Goal: Contribute content: Add original content to the website for others to see

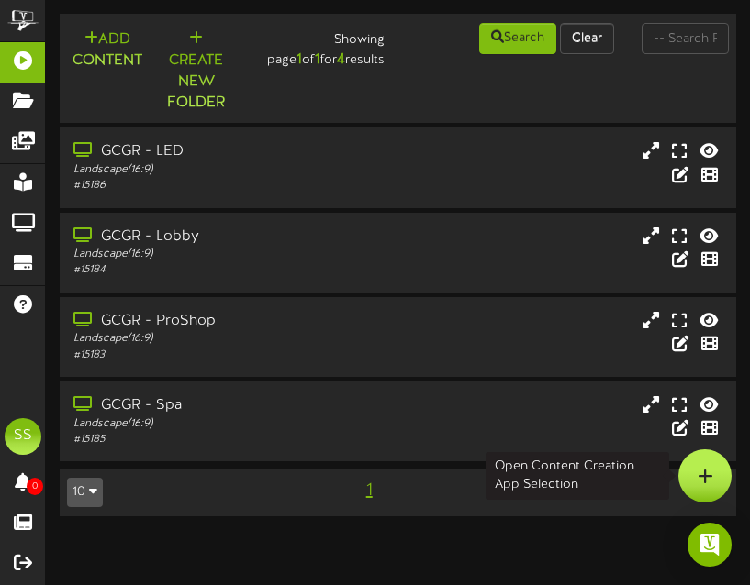
click at [714, 480] on div at bounding box center [704, 476] width 53 height 53
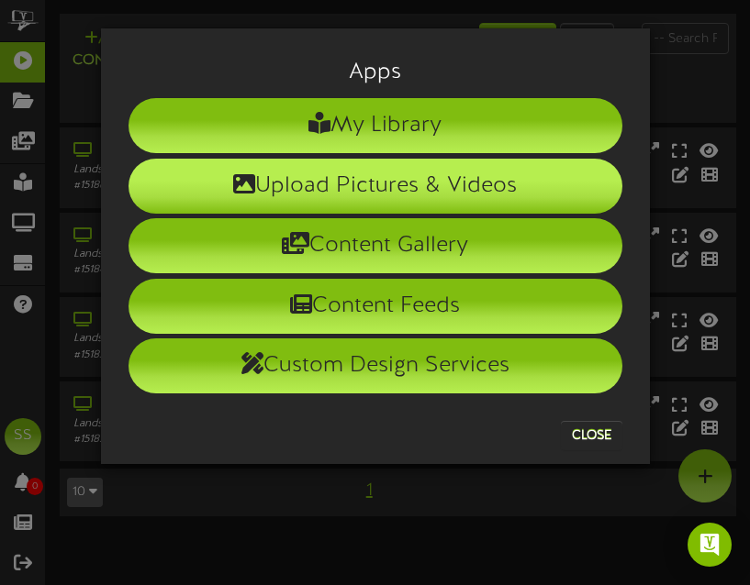
click at [435, 197] on li "Upload Pictures & Videos" at bounding box center [375, 186] width 494 height 55
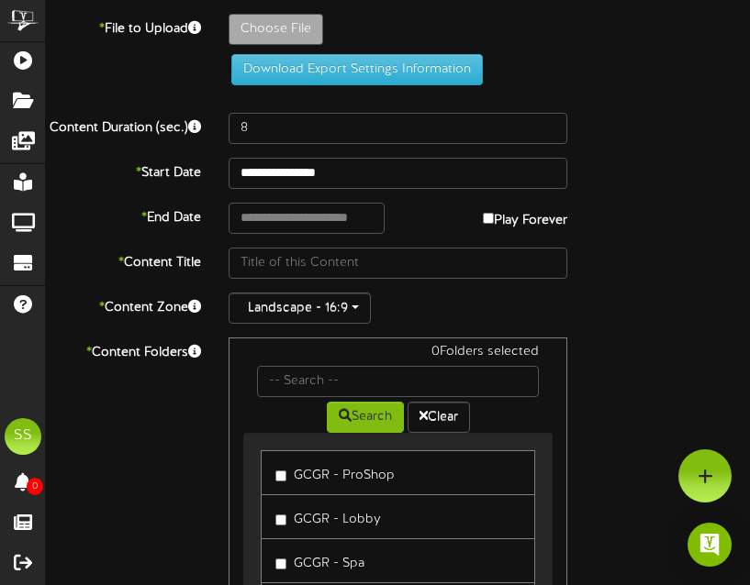
type input "**********"
type input "ChatGPTImageSep292025at10_28_34AM"
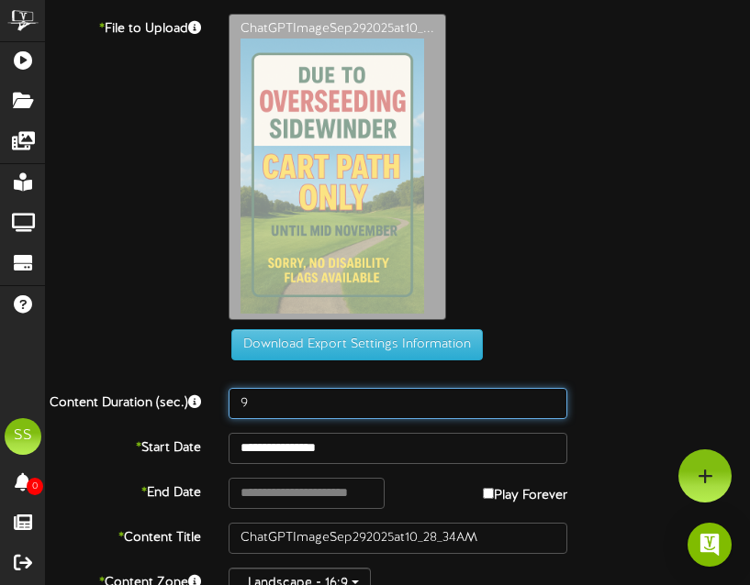
click at [550, 402] on input "9" at bounding box center [397, 403] width 339 height 31
click at [550, 402] on input "10" at bounding box center [397, 403] width 339 height 31
click at [550, 402] on input "11" at bounding box center [397, 403] width 339 height 31
click at [550, 402] on input "12" at bounding box center [397, 403] width 339 height 31
click at [550, 402] on input "13" at bounding box center [397, 403] width 339 height 31
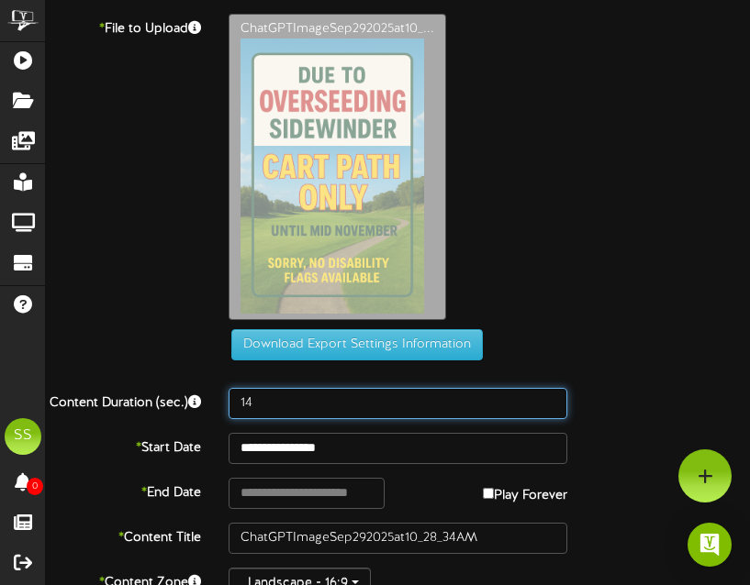
click at [550, 402] on input "14" at bounding box center [397, 403] width 339 height 31
click at [550, 402] on input "15" at bounding box center [397, 403] width 339 height 31
click at [550, 402] on input "16" at bounding box center [397, 403] width 339 height 31
click at [550, 402] on input "17" at bounding box center [397, 403] width 339 height 31
click at [550, 402] on input "18" at bounding box center [397, 403] width 339 height 31
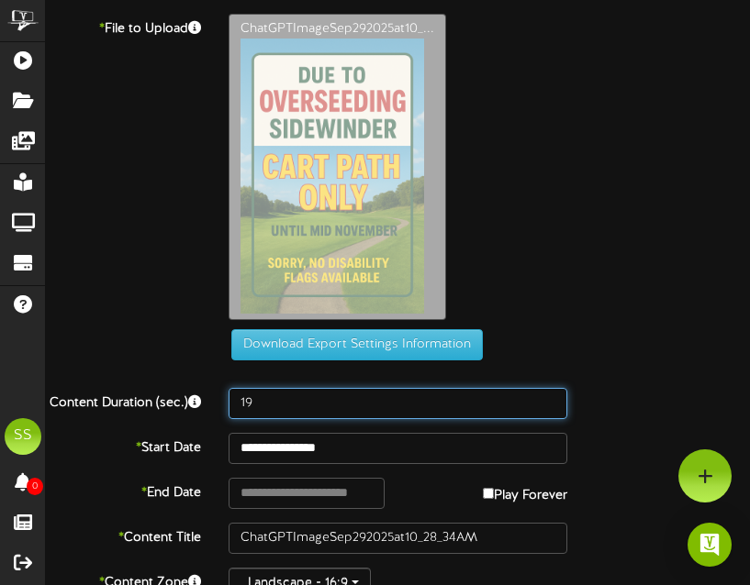
click at [550, 402] on input "19" at bounding box center [397, 403] width 339 height 31
click at [550, 402] on input "20" at bounding box center [397, 403] width 339 height 31
click at [550, 402] on input "21" at bounding box center [397, 403] width 339 height 31
click at [550, 402] on input "22" at bounding box center [397, 403] width 339 height 31
click at [550, 402] on input "23" at bounding box center [397, 403] width 339 height 31
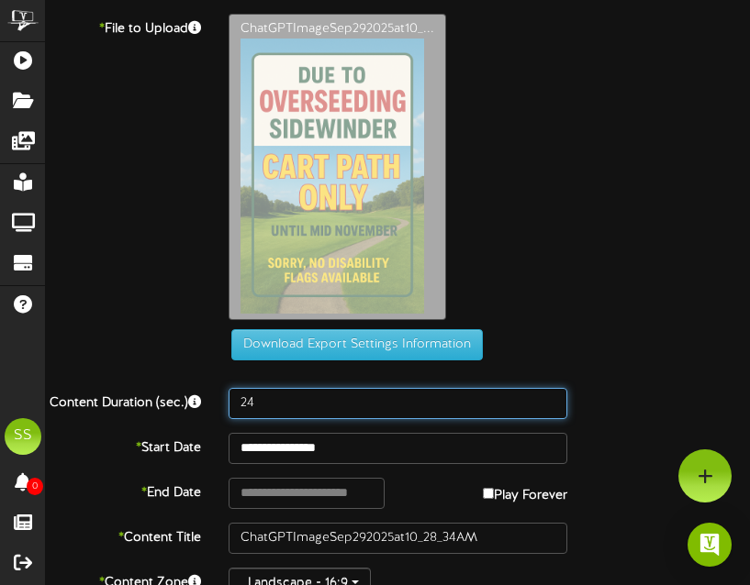
click at [550, 402] on input "24" at bounding box center [397, 403] width 339 height 31
click at [550, 402] on input "25" at bounding box center [397, 403] width 339 height 31
click at [550, 402] on input "26" at bounding box center [397, 403] width 339 height 31
click at [550, 402] on input "27" at bounding box center [397, 403] width 339 height 31
click at [550, 402] on input "28" at bounding box center [397, 403] width 339 height 31
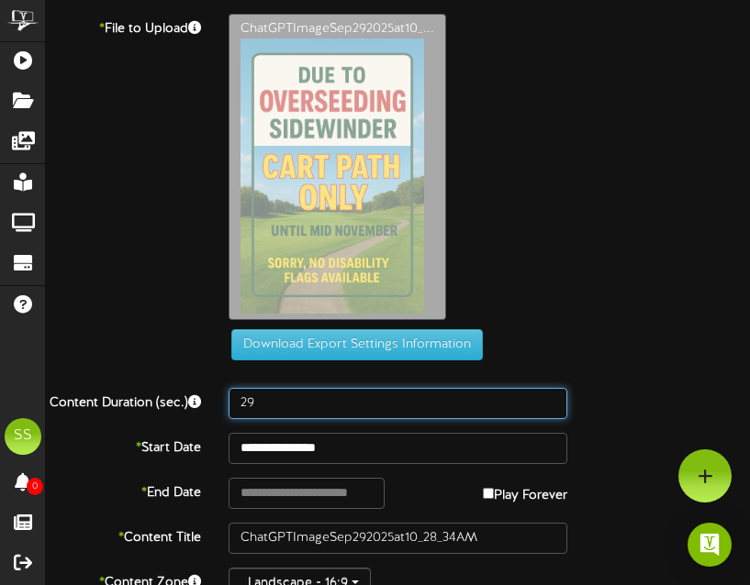
click at [550, 402] on input "29" at bounding box center [397, 403] width 339 height 31
type input "30"
click at [550, 402] on input "30" at bounding box center [397, 403] width 339 height 31
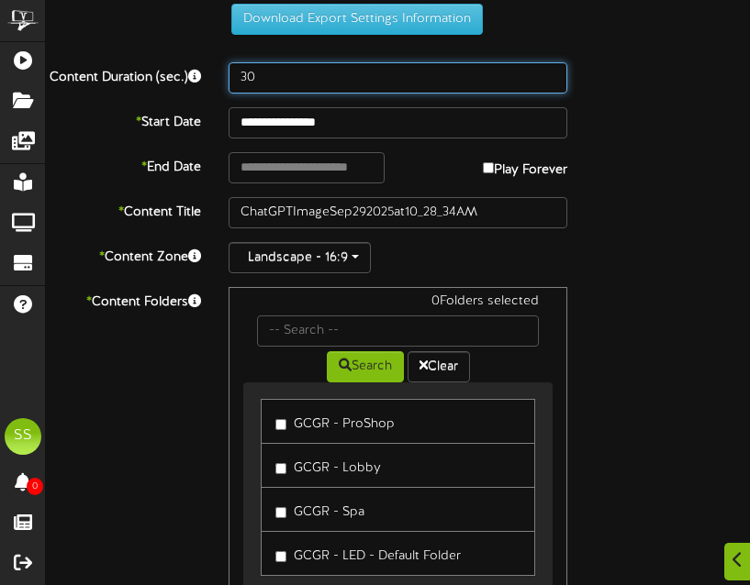
scroll to position [1, 0]
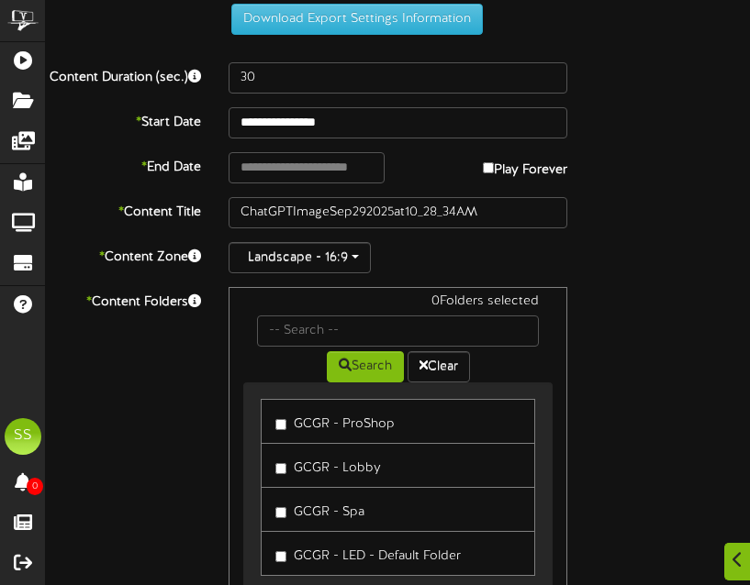
click at [279, 434] on label "GCGR - ProShop" at bounding box center [334, 421] width 119 height 25
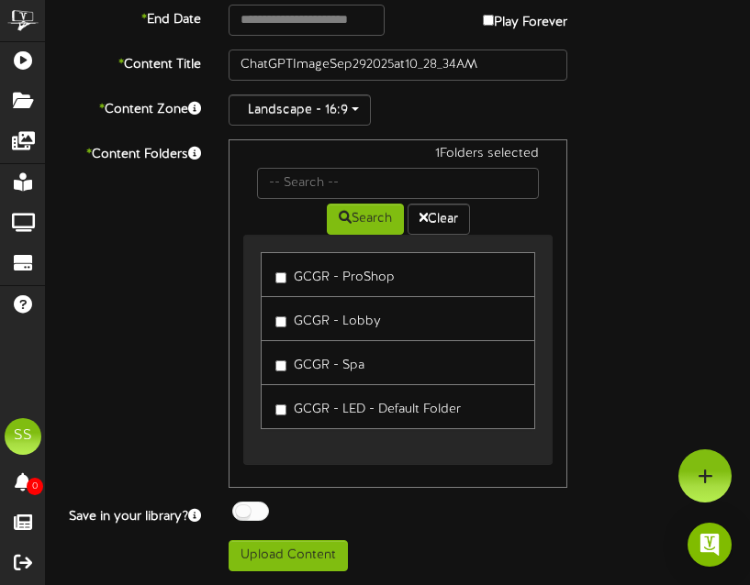
scroll to position [503, 0]
click at [297, 554] on button "Upload Content" at bounding box center [287, 555] width 119 height 31
type input "**********"
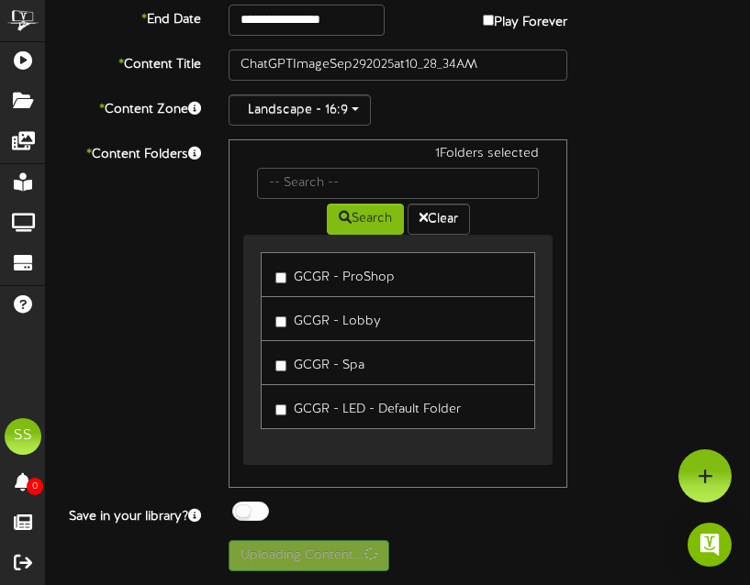
scroll to position [0, 0]
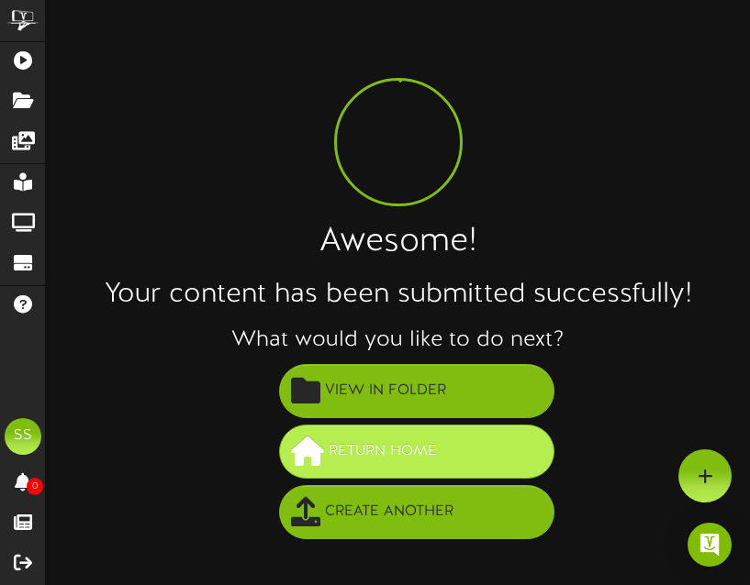
click at [417, 446] on span "Return Home" at bounding box center [382, 452] width 117 height 30
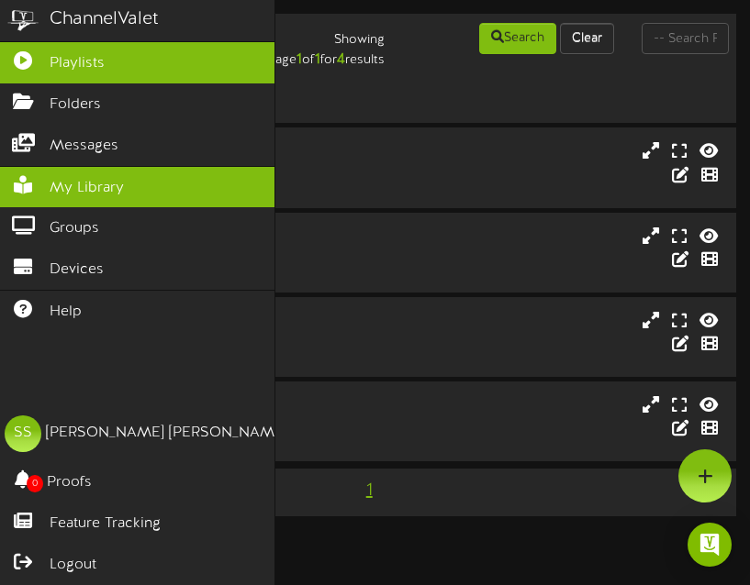
click at [89, 182] on span "My Library" at bounding box center [87, 188] width 74 height 21
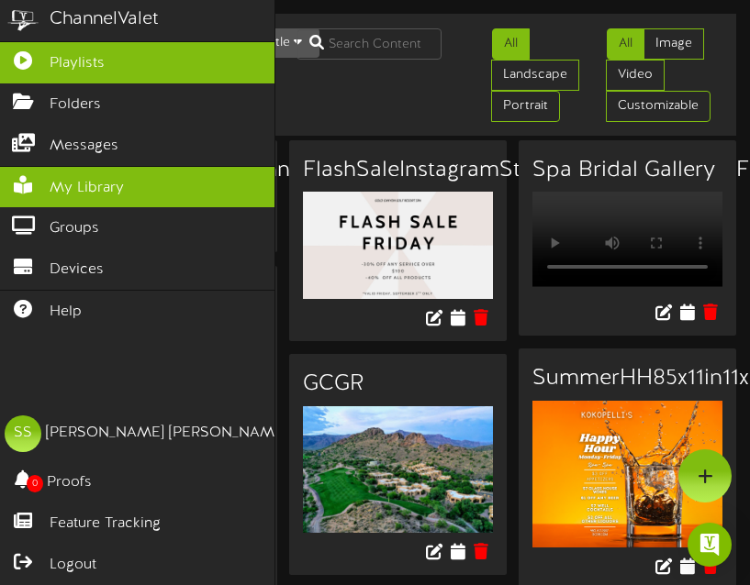
click at [42, 67] on link "Playlists" at bounding box center [137, 62] width 274 height 41
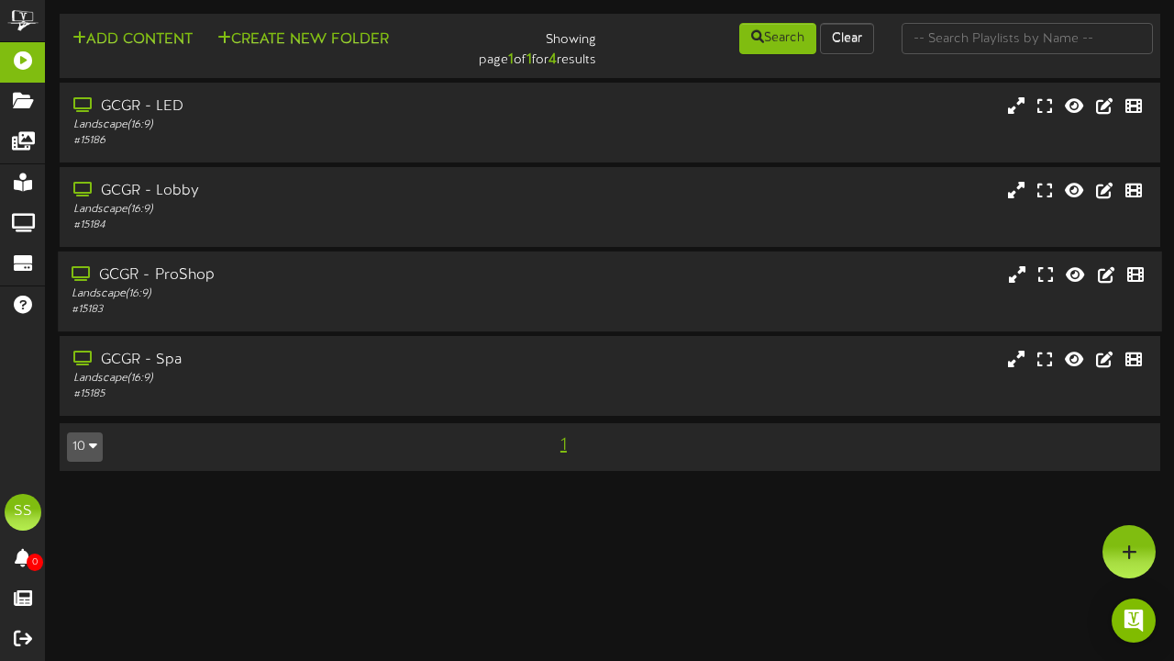
click at [227, 301] on div "Landscape ( 16:9 )" at bounding box center [288, 294] width 432 height 16
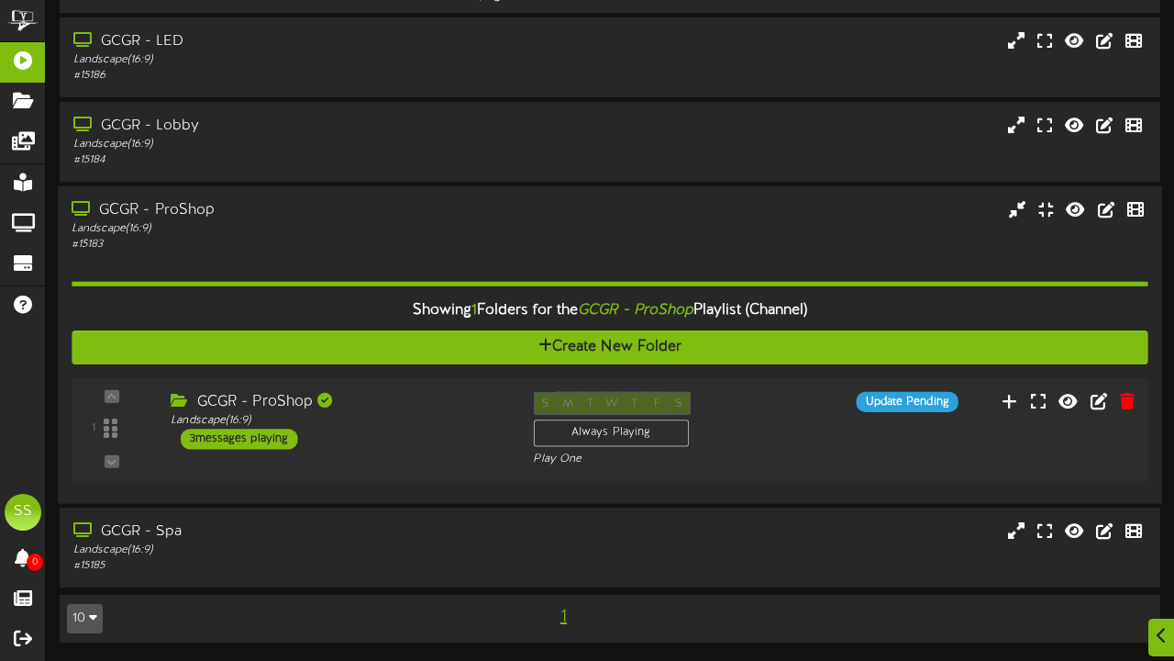
scroll to position [64, 0]
click at [396, 433] on div "GCGR - ProShop Landscape ( 16:9 ) 3 messages playing" at bounding box center [338, 422] width 362 height 58
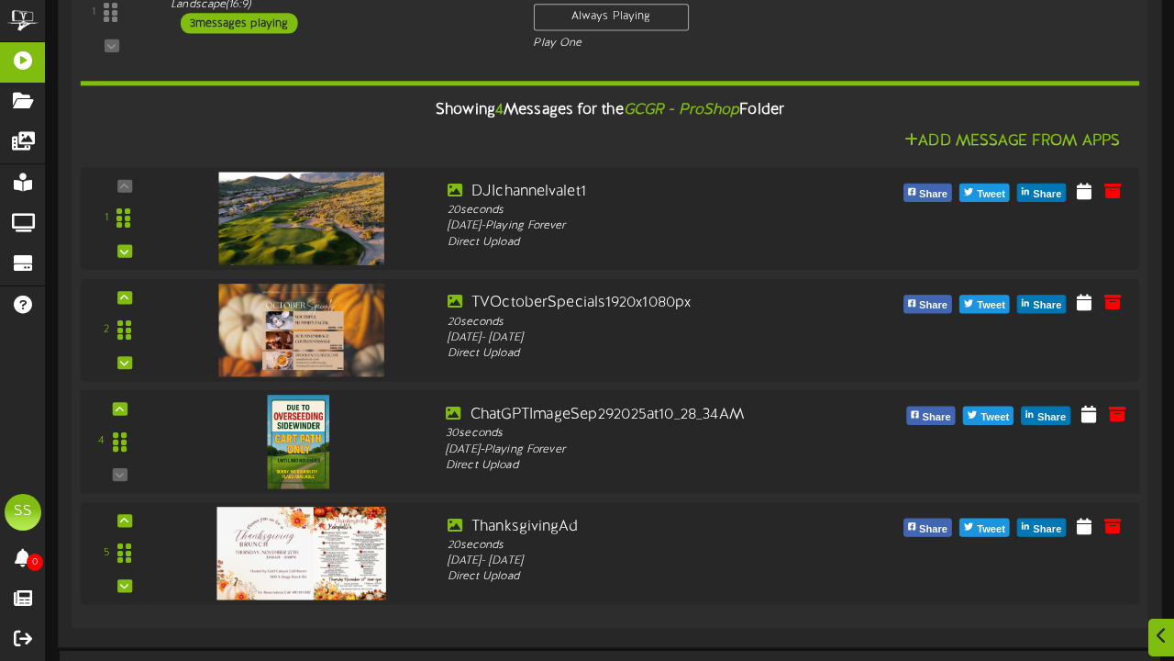
scroll to position [572, 0]
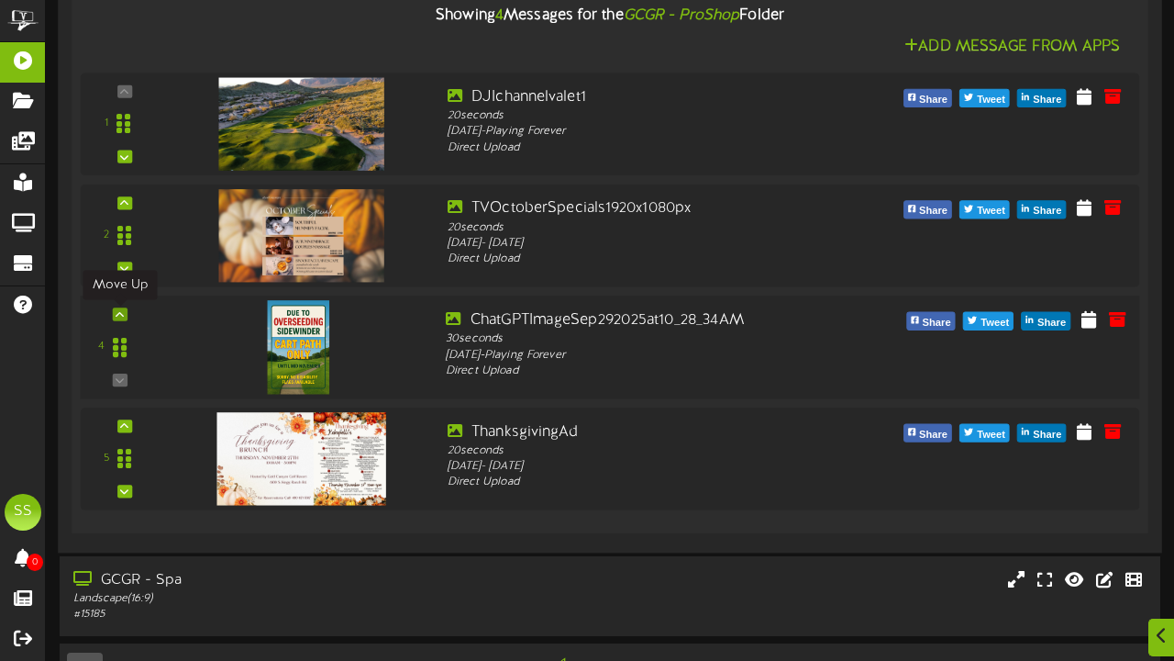
click at [122, 314] on icon at bounding box center [120, 313] width 8 height 9
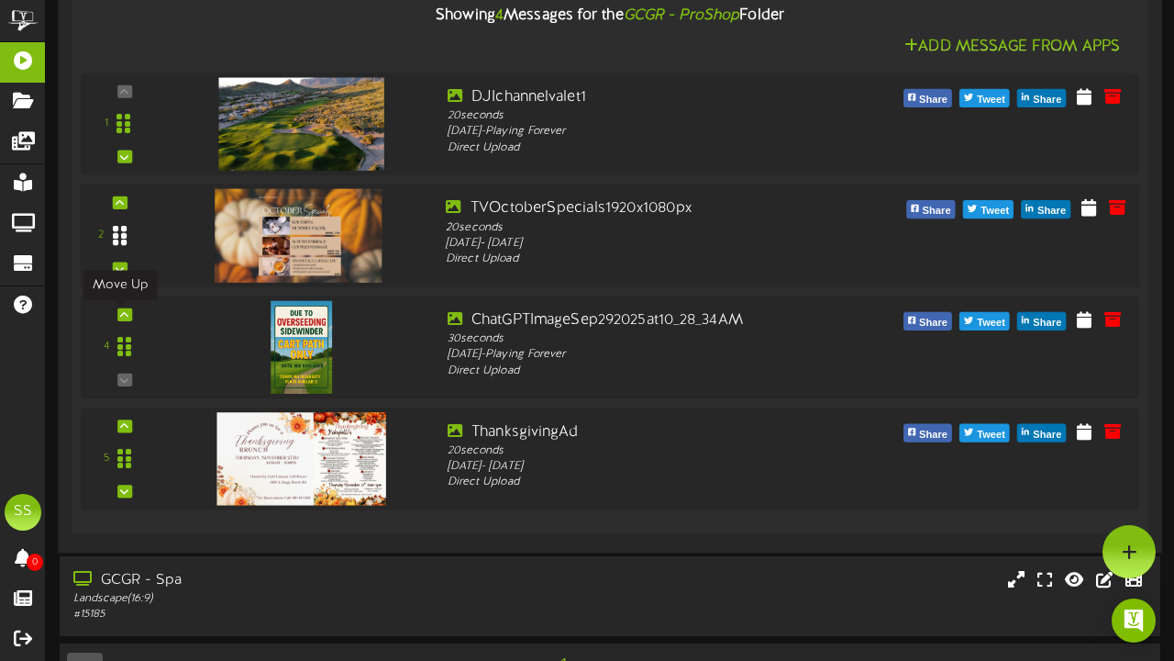
scroll to position [517, 0]
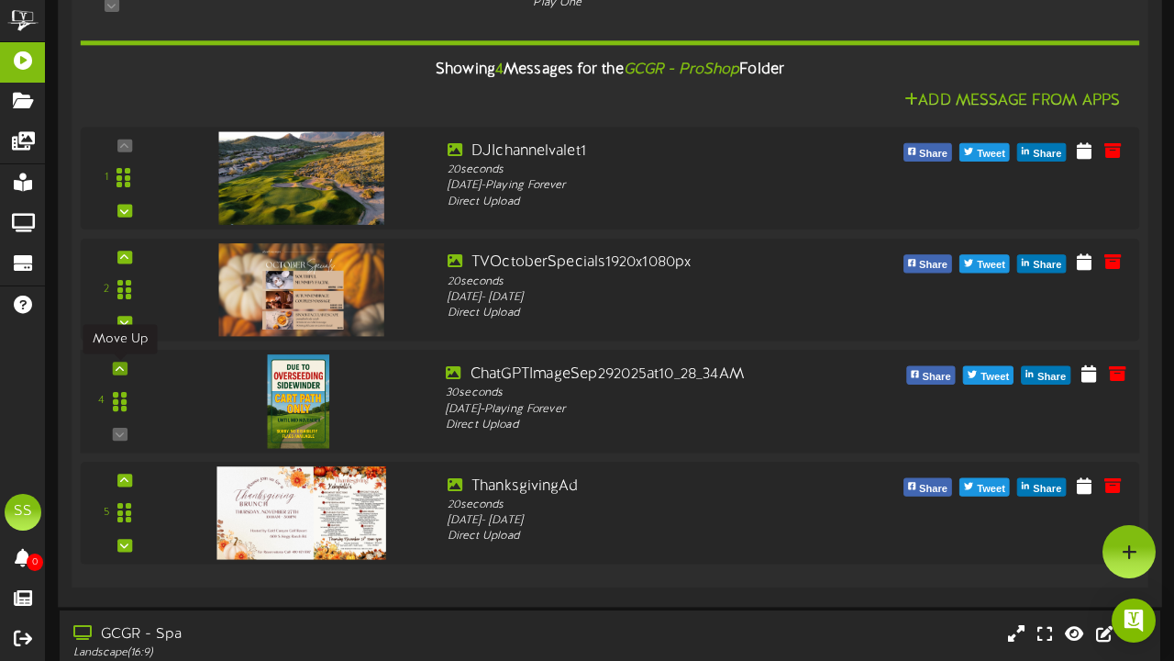
click at [122, 365] on icon at bounding box center [120, 367] width 8 height 9
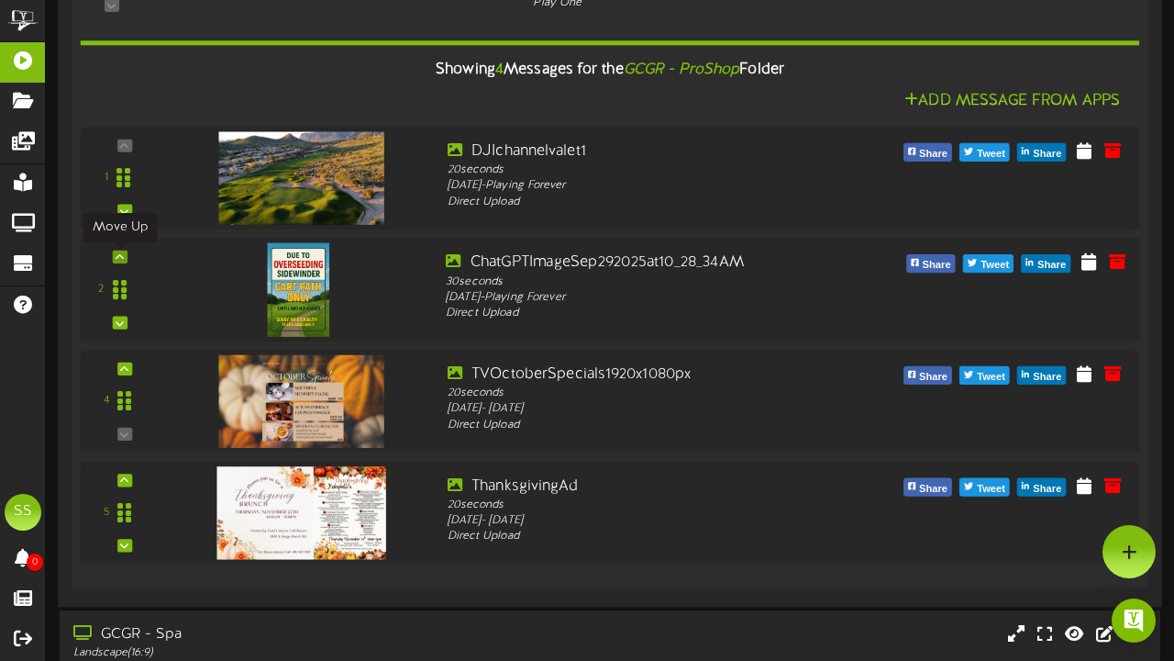
click at [118, 260] on icon at bounding box center [120, 256] width 8 height 9
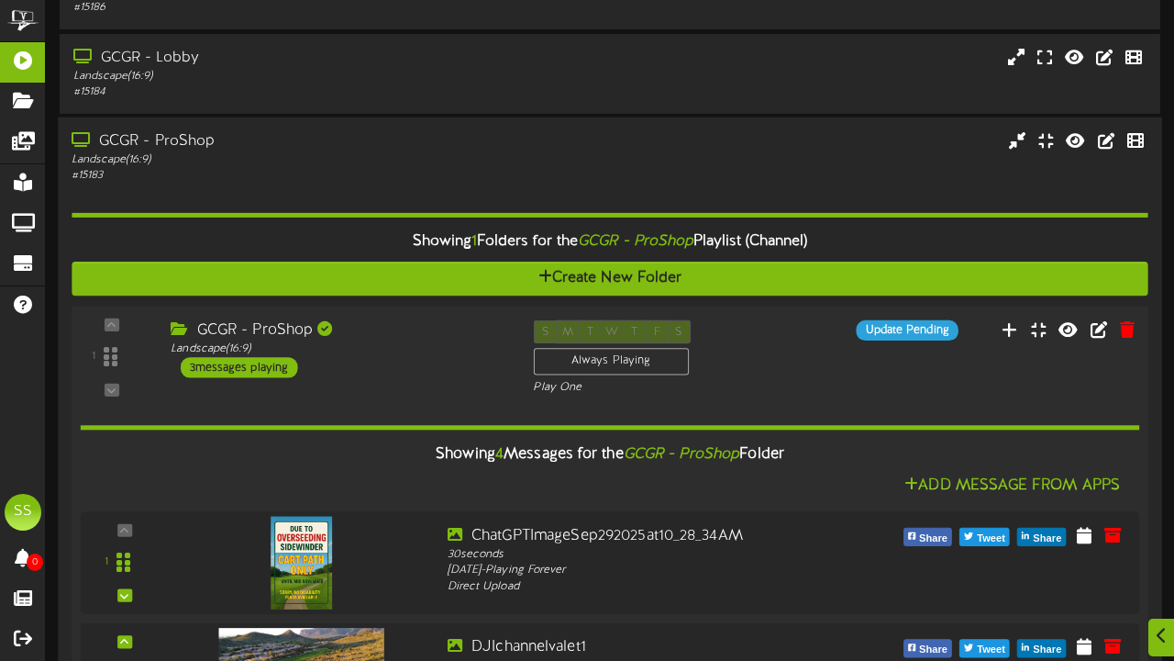
scroll to position [257, 0]
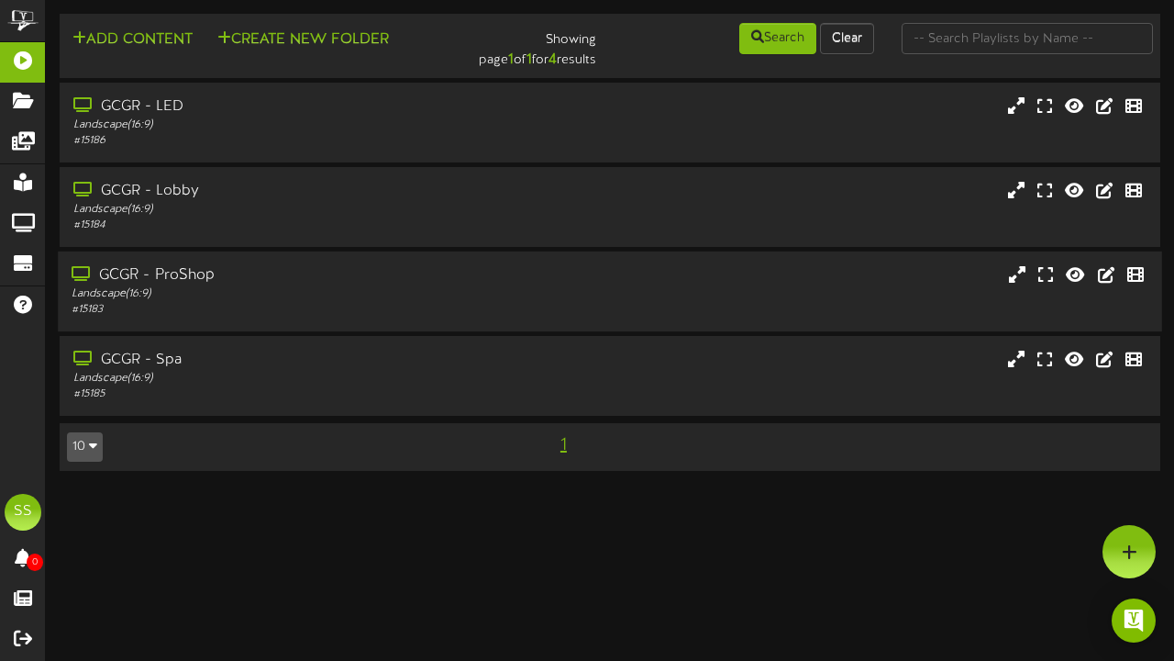
click at [195, 284] on div "GCGR - ProShop" at bounding box center [288, 275] width 432 height 21
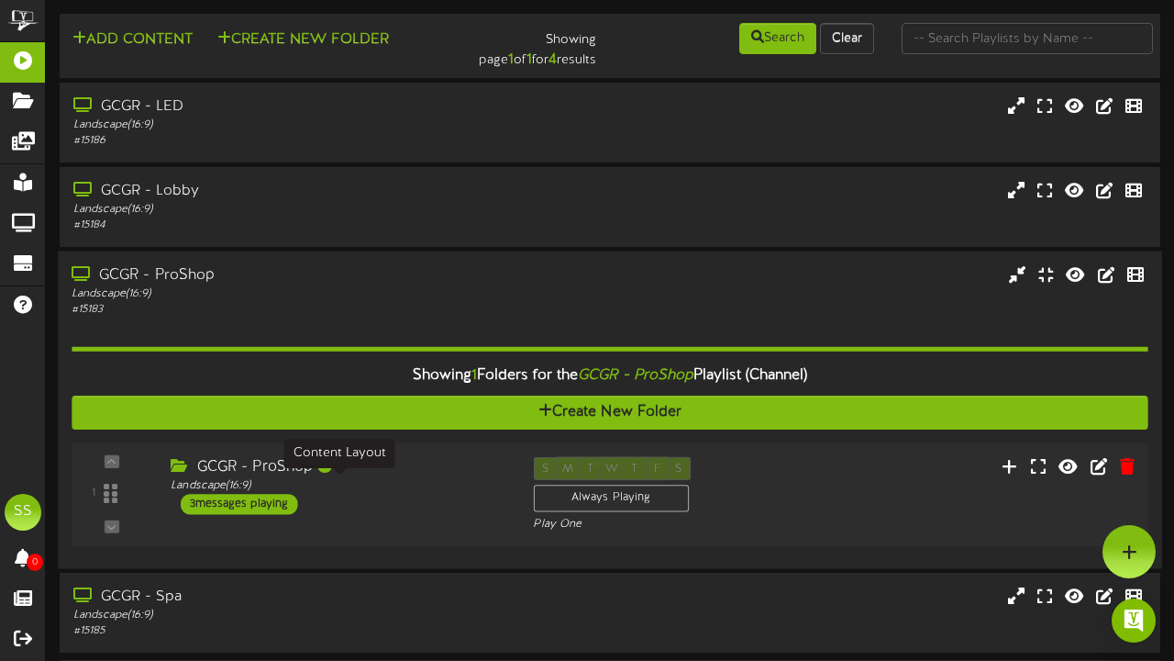
click at [418, 489] on div "Landscape ( 16:9 )" at bounding box center [338, 486] width 335 height 16
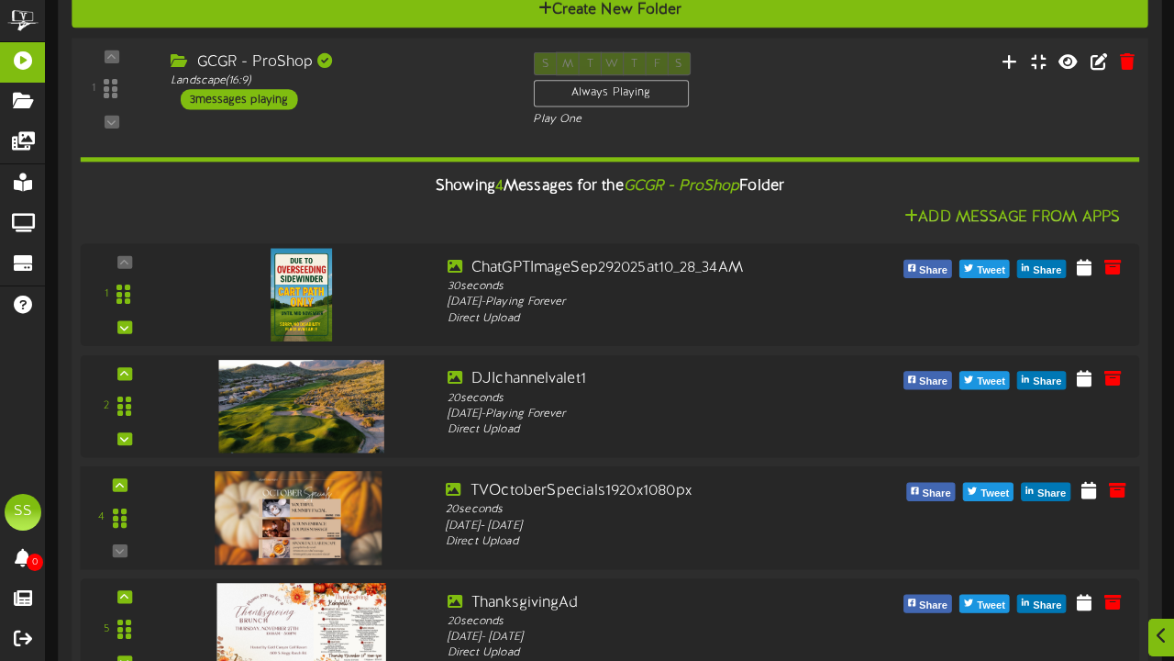
scroll to position [562, 0]
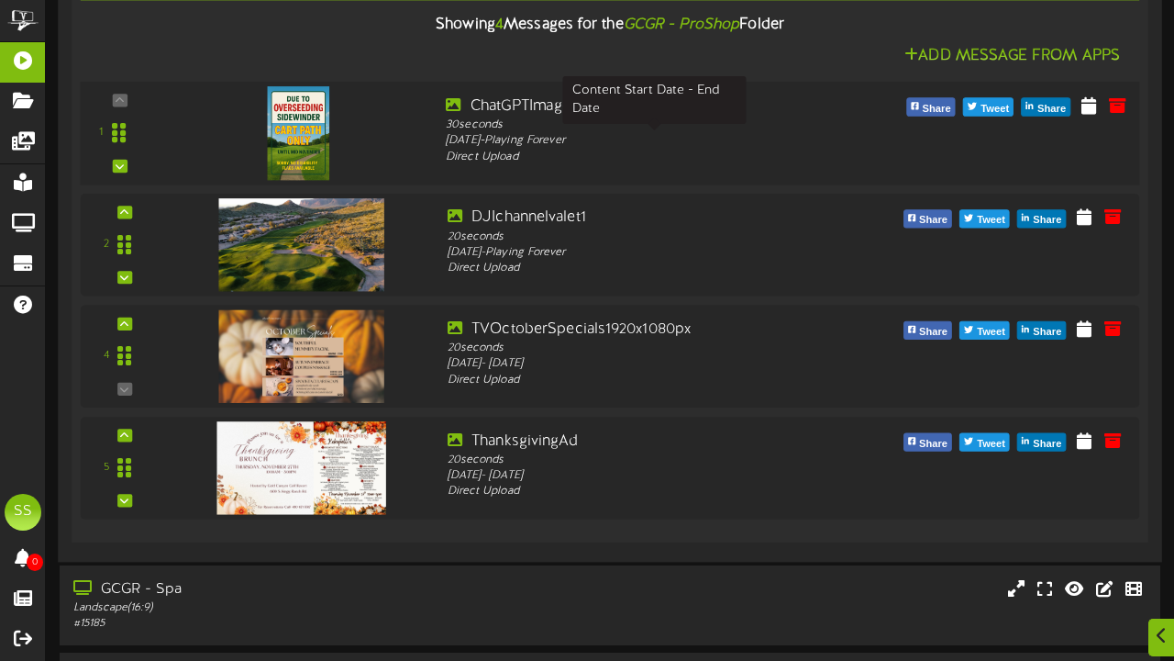
click at [667, 134] on div "Friday, 10/10/2025 - Playing Forever" at bounding box center [654, 141] width 417 height 17
click at [1096, 104] on icon at bounding box center [1089, 104] width 18 height 20
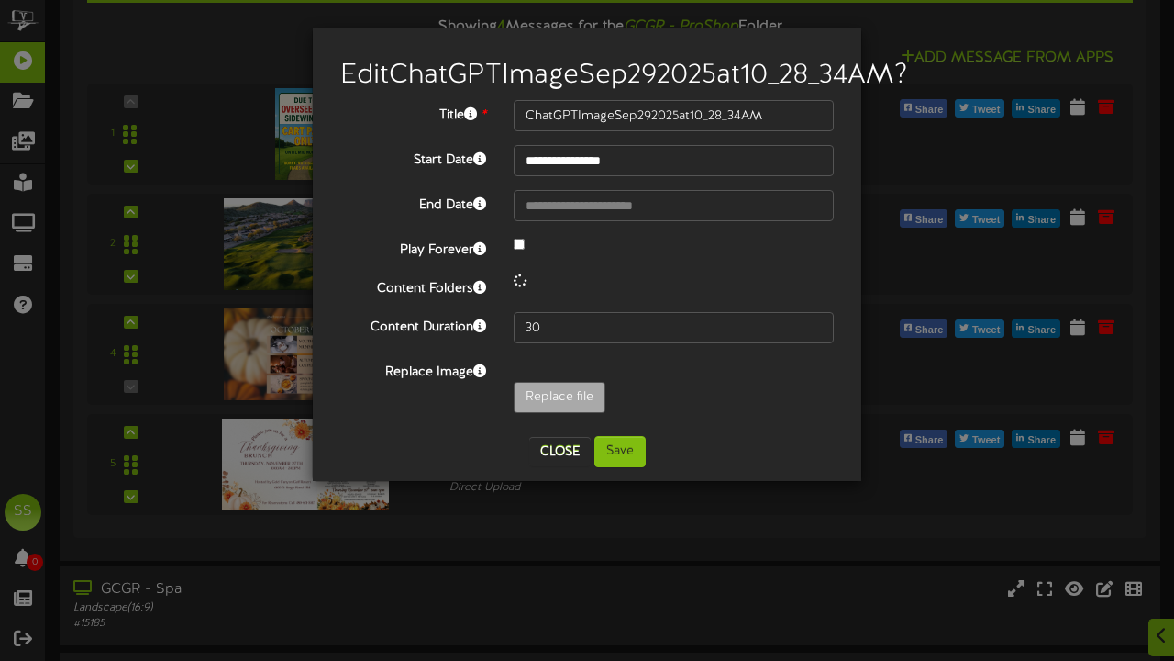
click at [650, 221] on input "text" at bounding box center [674, 205] width 320 height 31
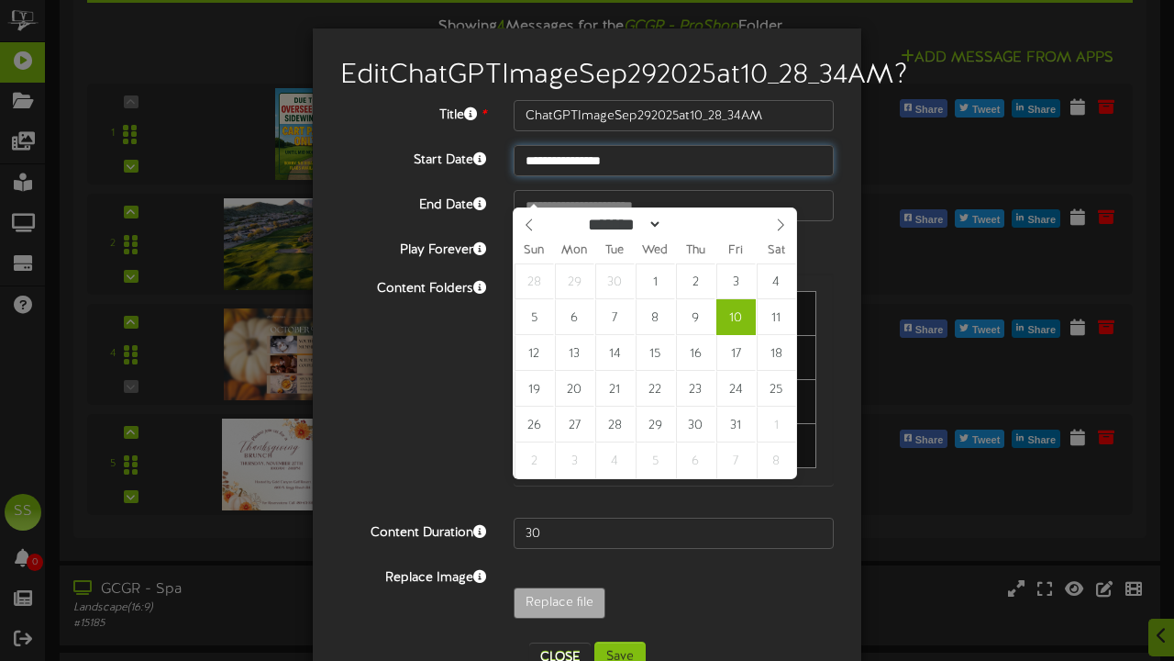
click at [595, 176] on input "**********" at bounding box center [674, 160] width 320 height 31
type input "**********"
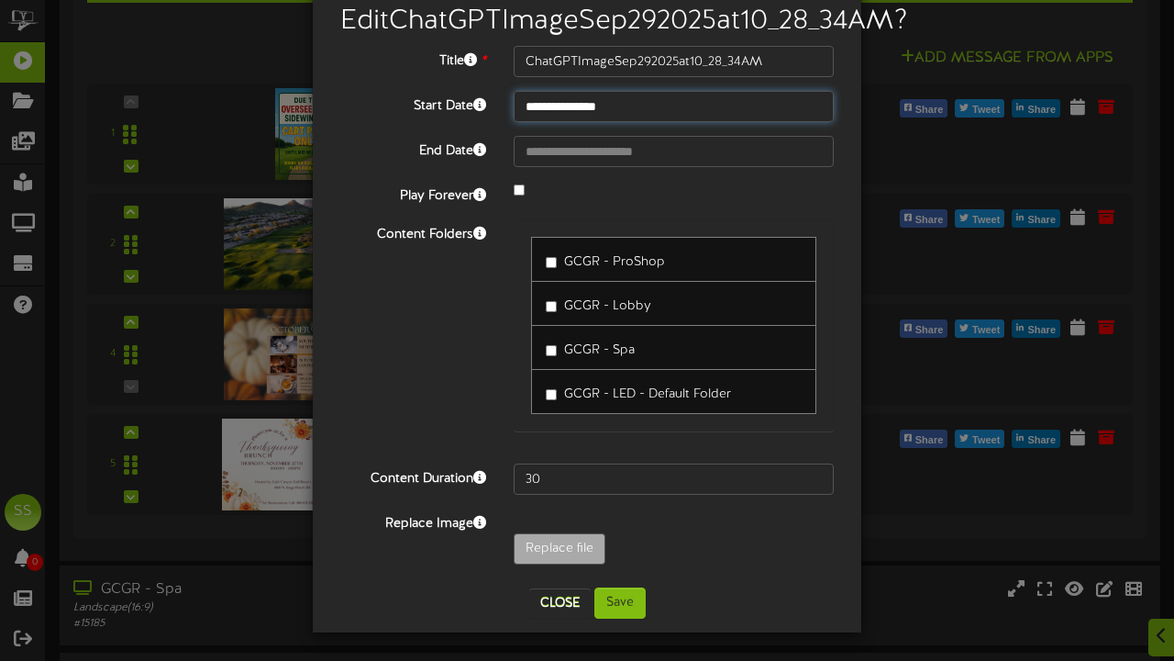
scroll to position [83, 0]
click at [623, 596] on button "Save" at bounding box center [619, 602] width 51 height 31
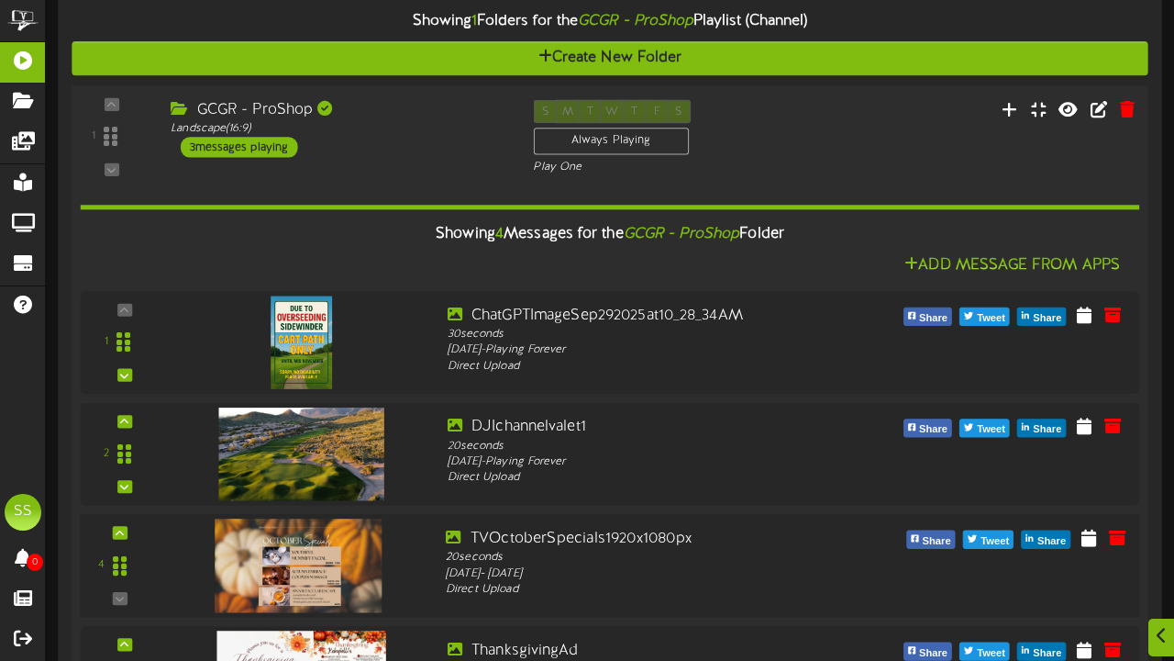
scroll to position [487, 0]
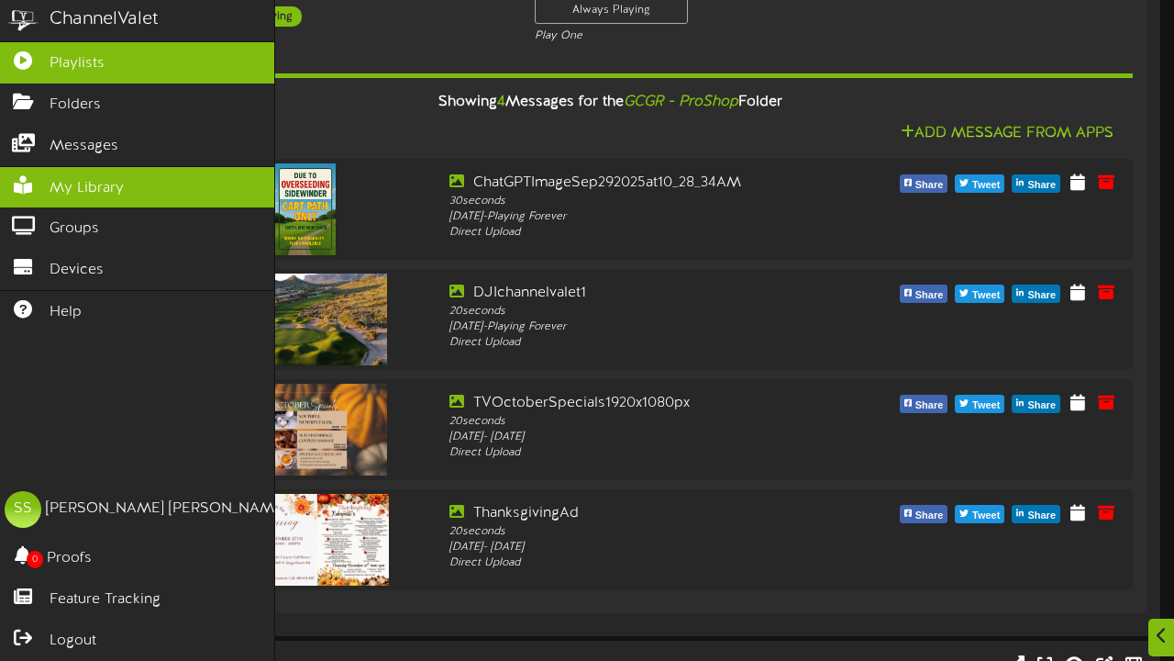
click at [102, 184] on span "My Library" at bounding box center [87, 188] width 74 height 21
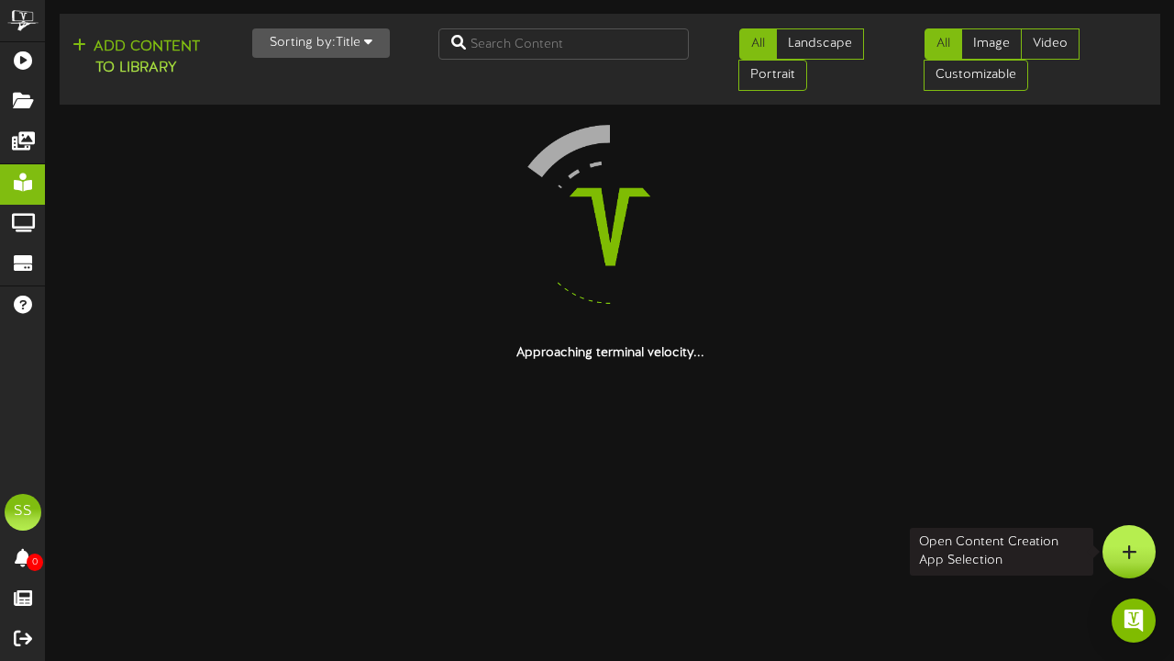
click at [1138, 552] on div at bounding box center [1129, 551] width 53 height 53
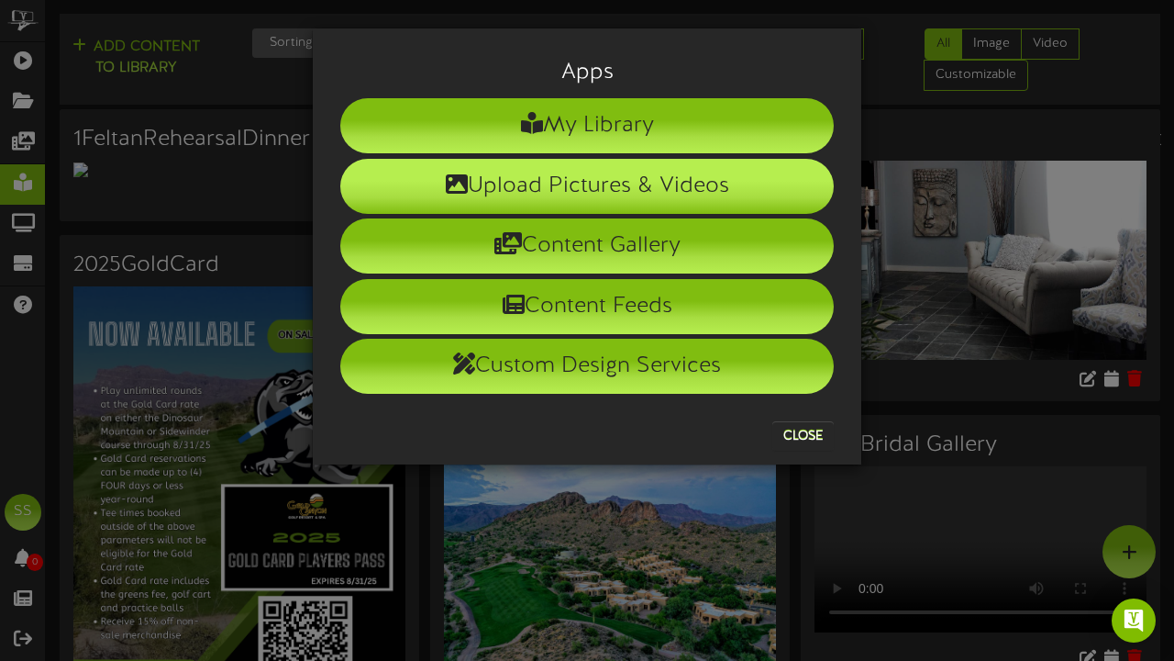
click at [708, 188] on li "Upload Pictures & Videos" at bounding box center [587, 186] width 494 height 55
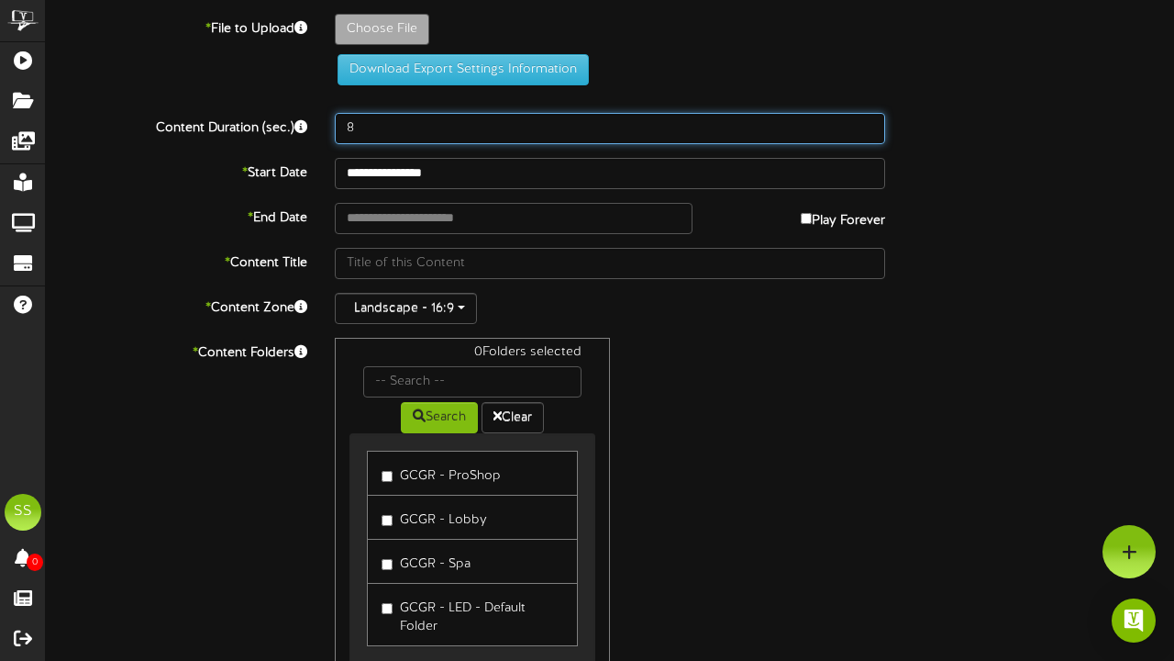
click at [874, 126] on input "8" at bounding box center [610, 128] width 550 height 31
click at [865, 129] on input "7" at bounding box center [610, 128] width 550 height 31
click at [743, 116] on input "7" at bounding box center [610, 128] width 550 height 31
click at [743, 121] on input "7" at bounding box center [610, 128] width 550 height 31
click at [743, 122] on input "7" at bounding box center [610, 128] width 550 height 31
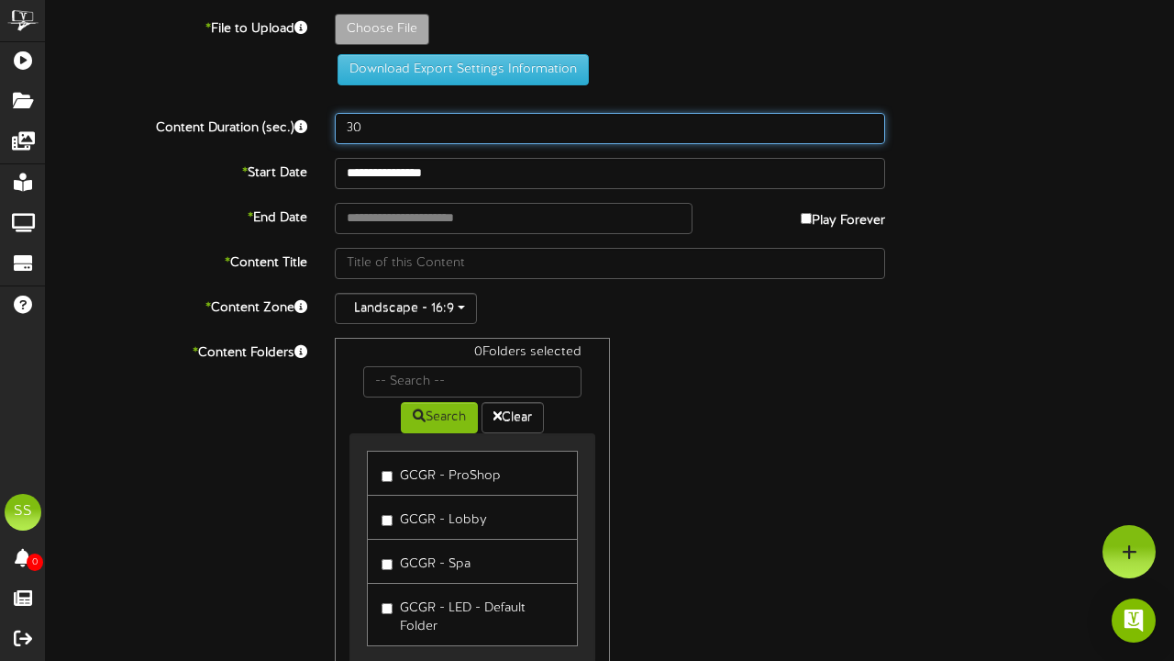
type input "30"
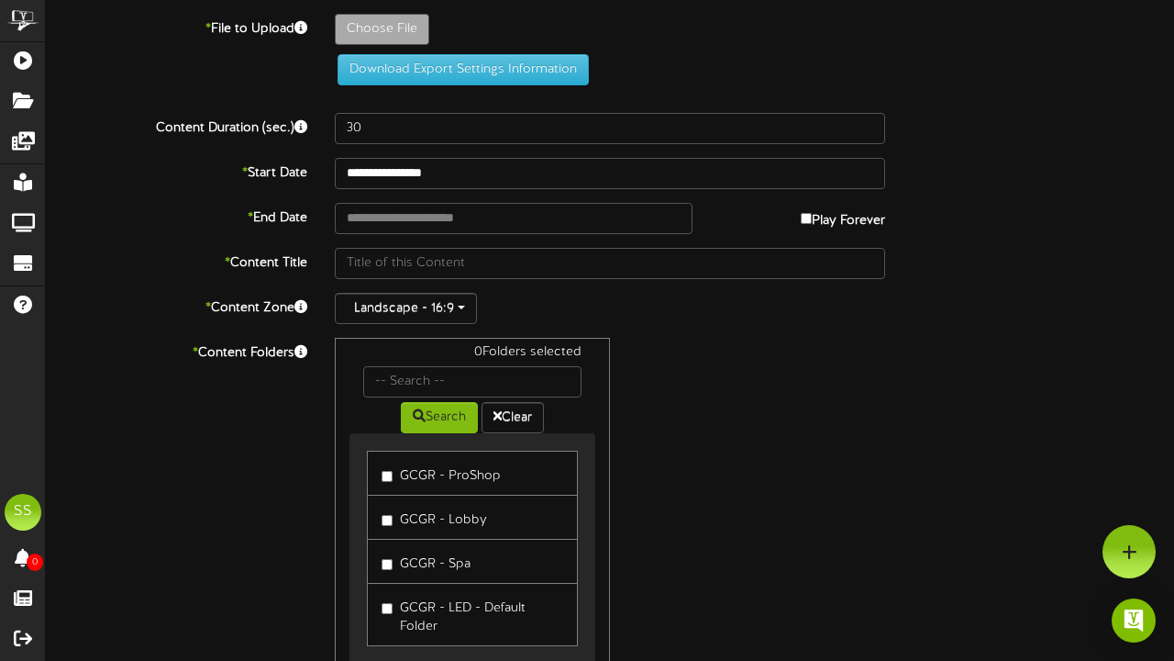
click at [430, 39] on div "Choose File" at bounding box center [754, 34] width 867 height 40
type input "**********"
type input "ChatGPTImageSep292025at10_38_08AM"
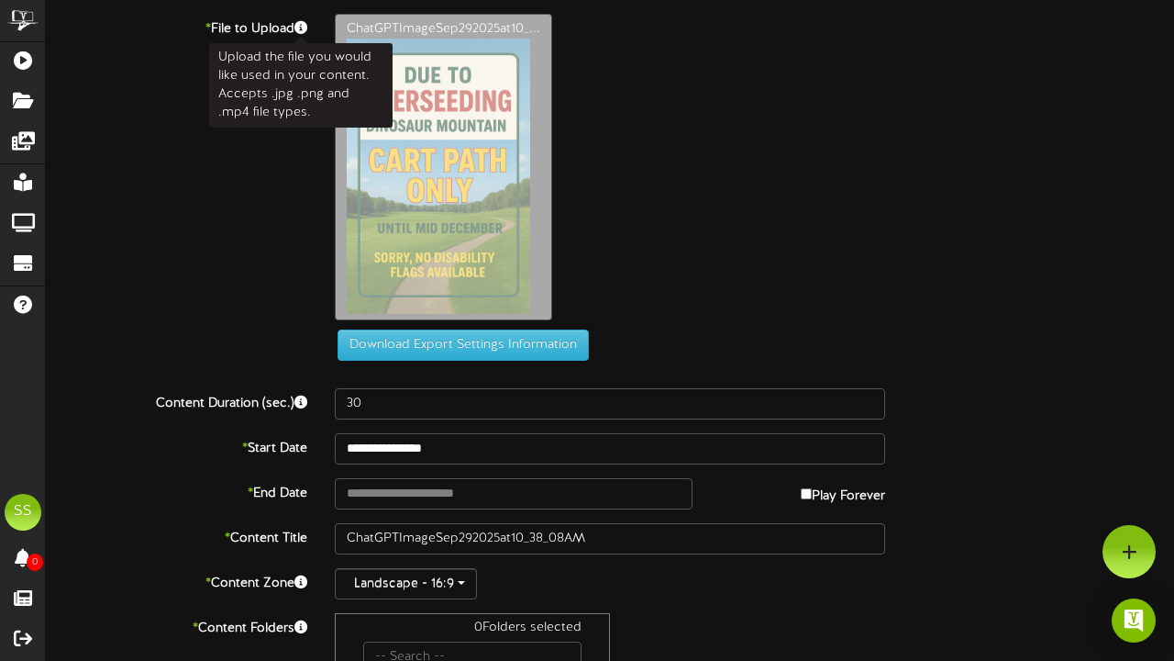
click at [302, 31] on icon at bounding box center [300, 27] width 13 height 13
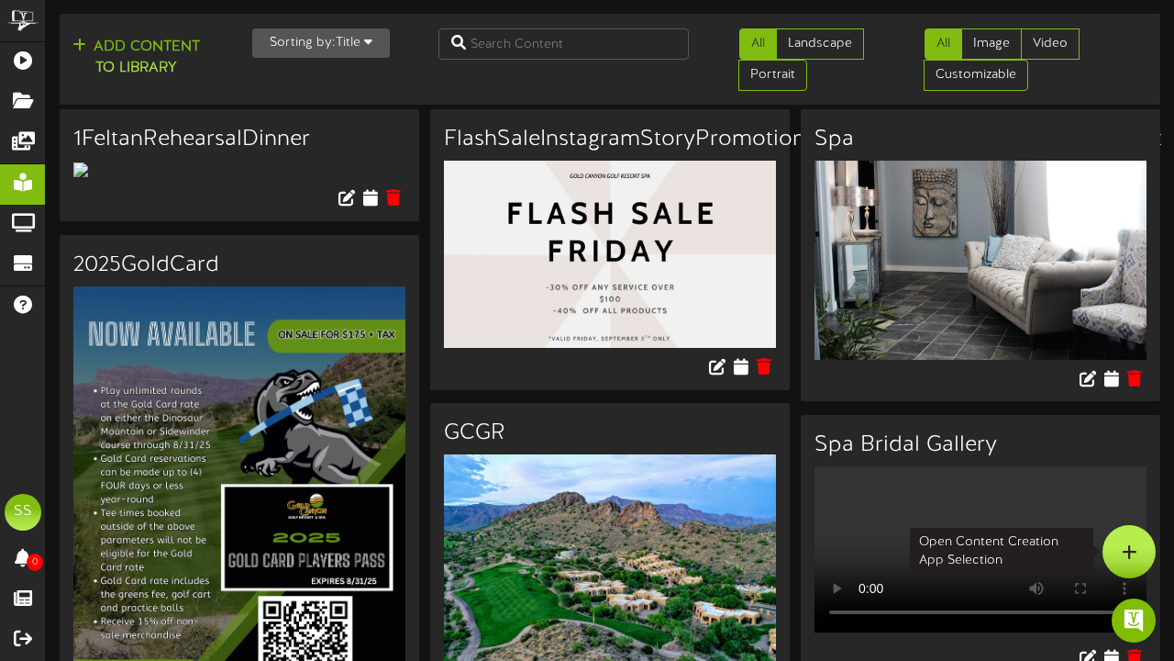
click at [1136, 557] on icon at bounding box center [1130, 551] width 16 height 17
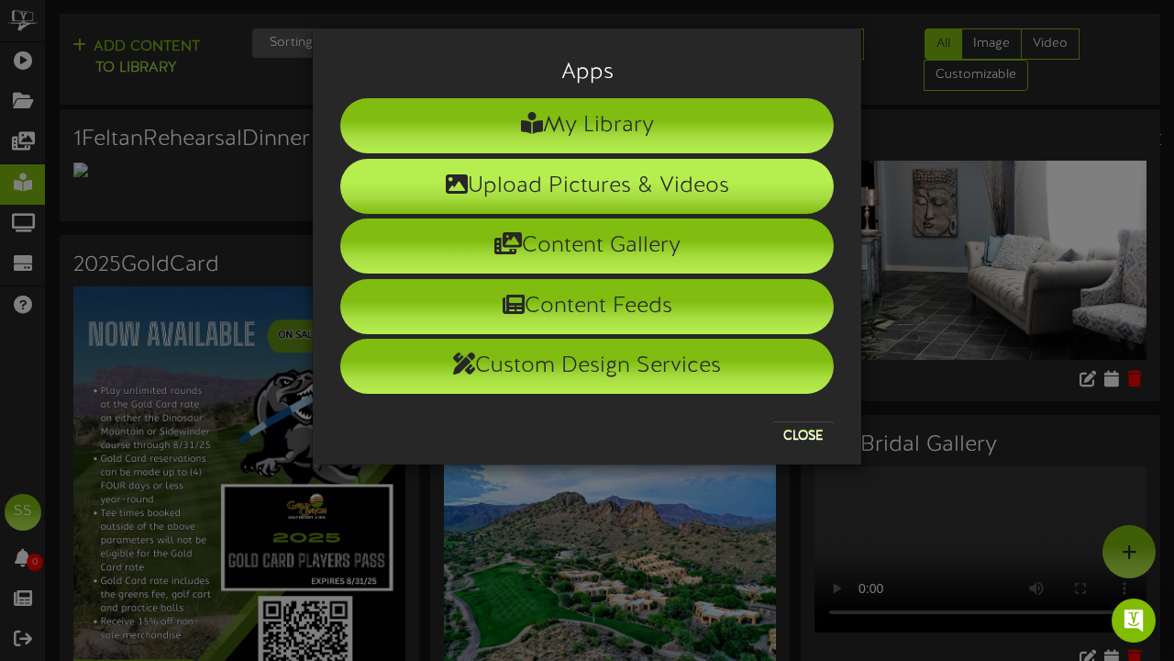
click at [705, 194] on li "Upload Pictures & Videos" at bounding box center [587, 186] width 494 height 55
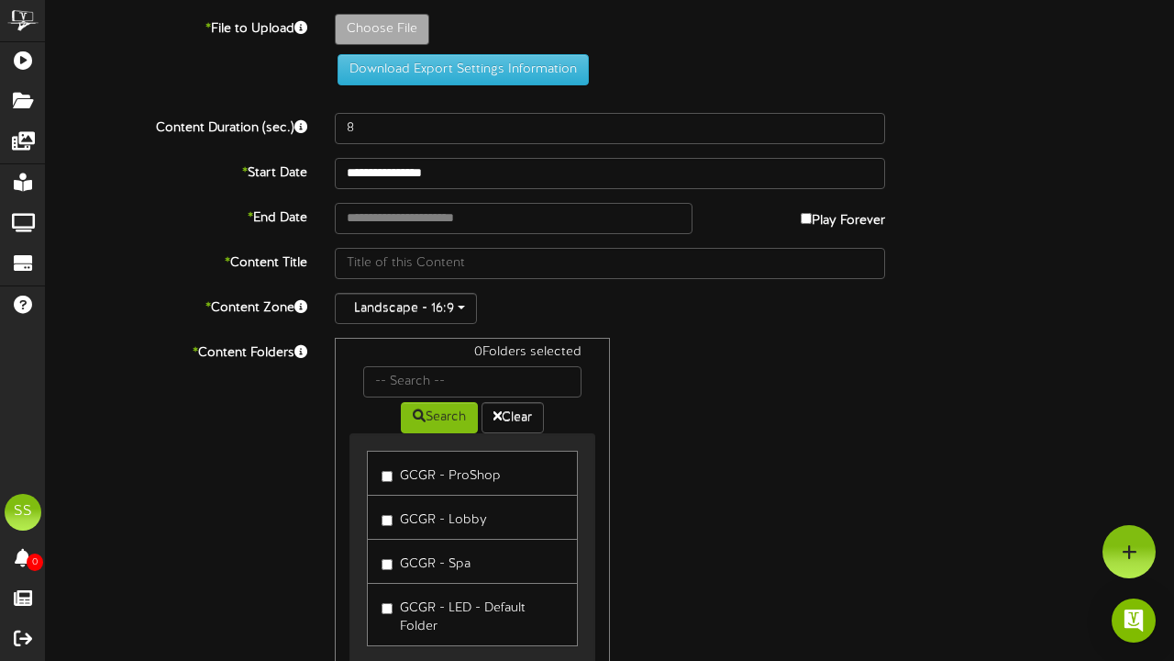
click at [396, 50] on div "Choose File" at bounding box center [754, 34] width 867 height 40
type input "**********"
type input "ChatGPTImageSep292025at10_28_34AM"
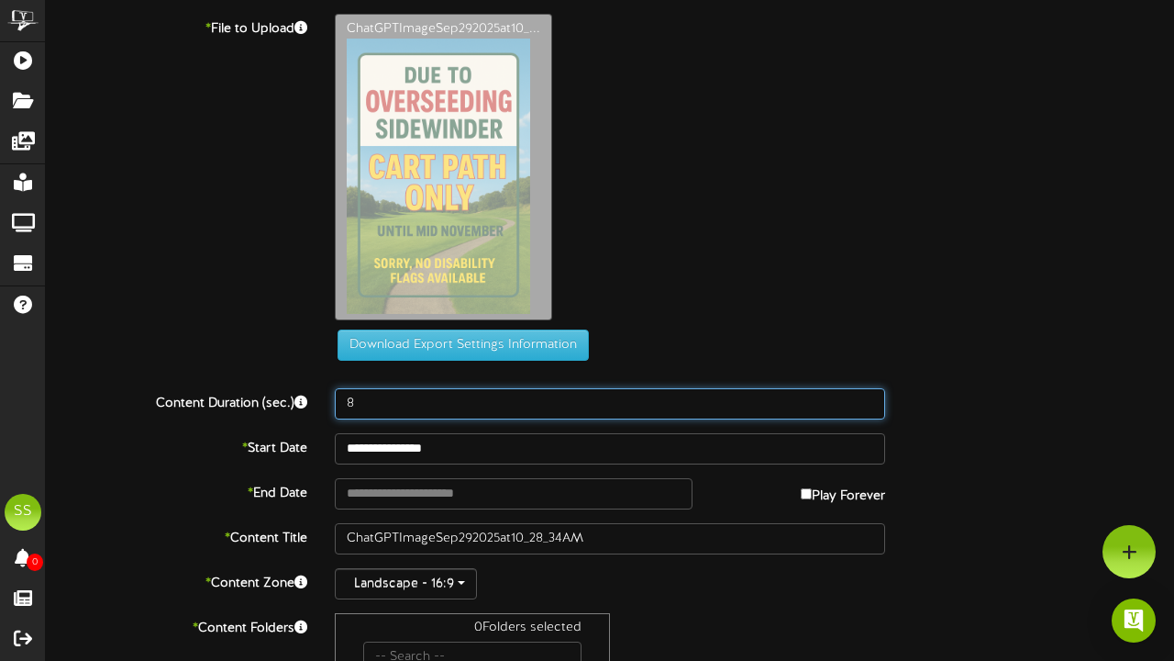
click at [745, 416] on input "8" at bounding box center [610, 403] width 550 height 31
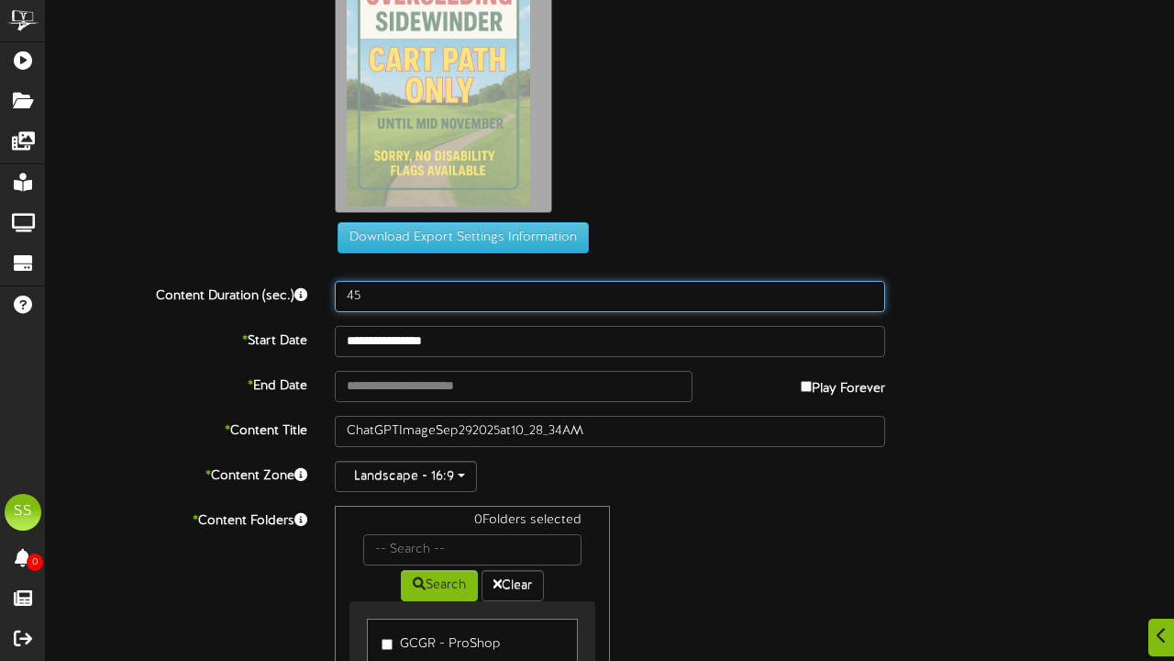
scroll to position [136, 0]
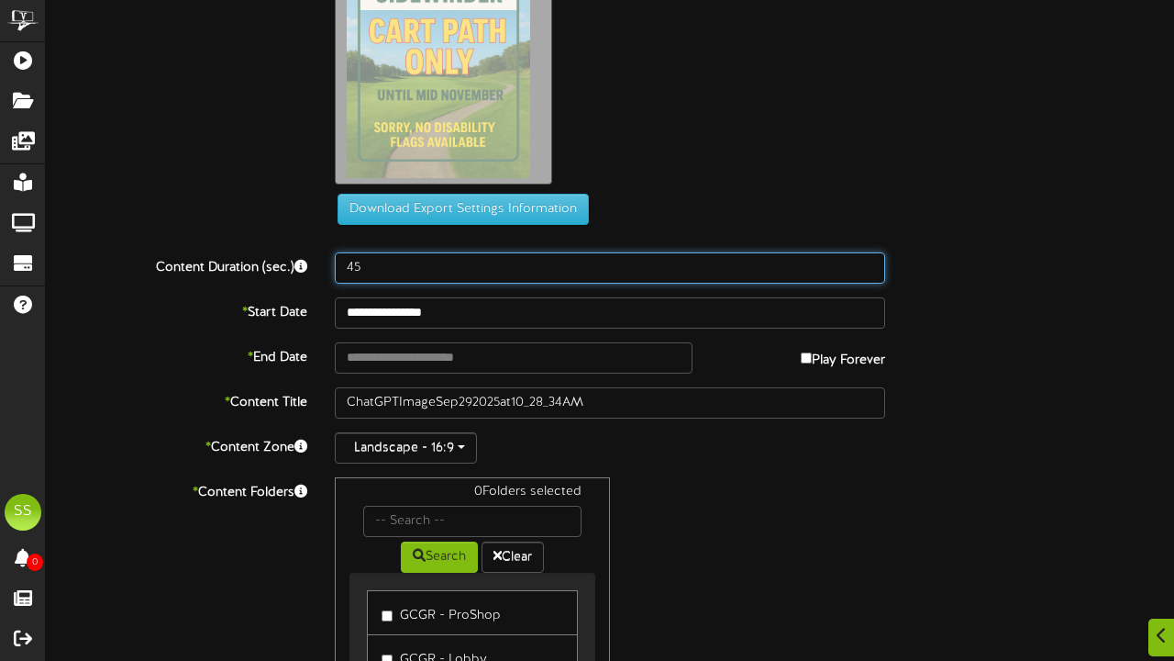
type input "45"
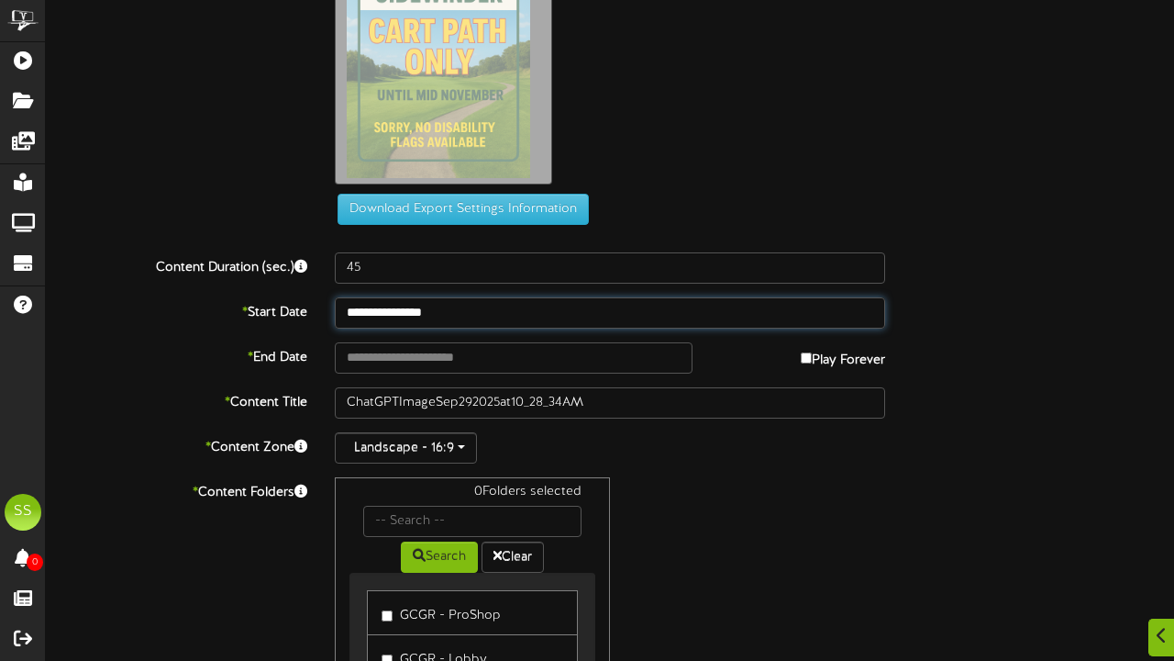
click at [412, 306] on input "**********" at bounding box center [610, 312] width 550 height 31
click at [683, 142] on div "ChatGPTImageSep292025at10_..." at bounding box center [754, 36] width 867 height 316
click at [801, 363] on label "Play Forever" at bounding box center [843, 356] width 84 height 28
type input "**********"
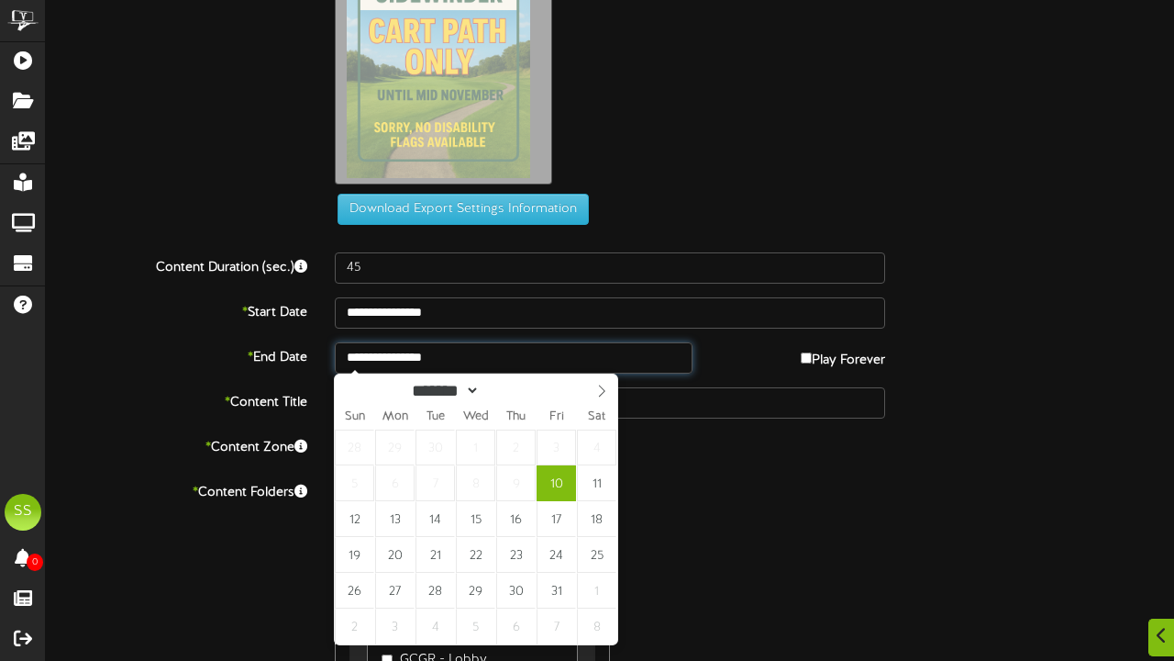
click at [522, 358] on input "**********" at bounding box center [514, 357] width 358 height 31
select select "**"
type input "**********"
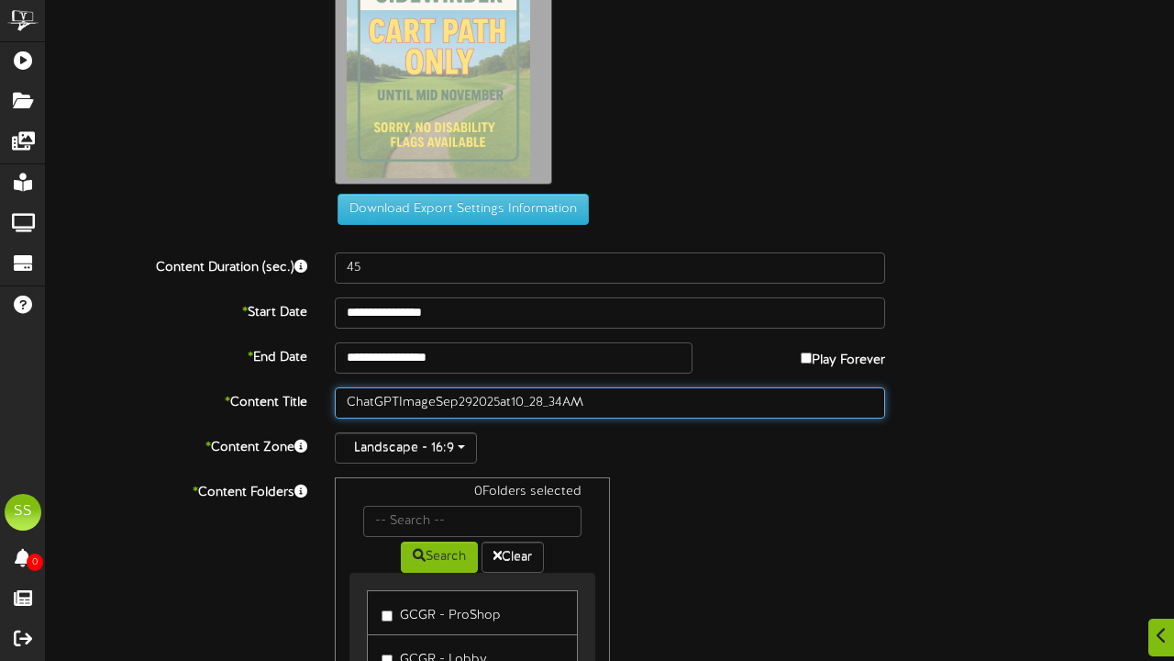
drag, startPoint x: 601, startPoint y: 396, endPoint x: 292, endPoint y: 402, distance: 309.2
click at [292, 400] on div "* Content Title ChatGPTImageSep292025at10_28_34AM" at bounding box center [610, 402] width 1156 height 31
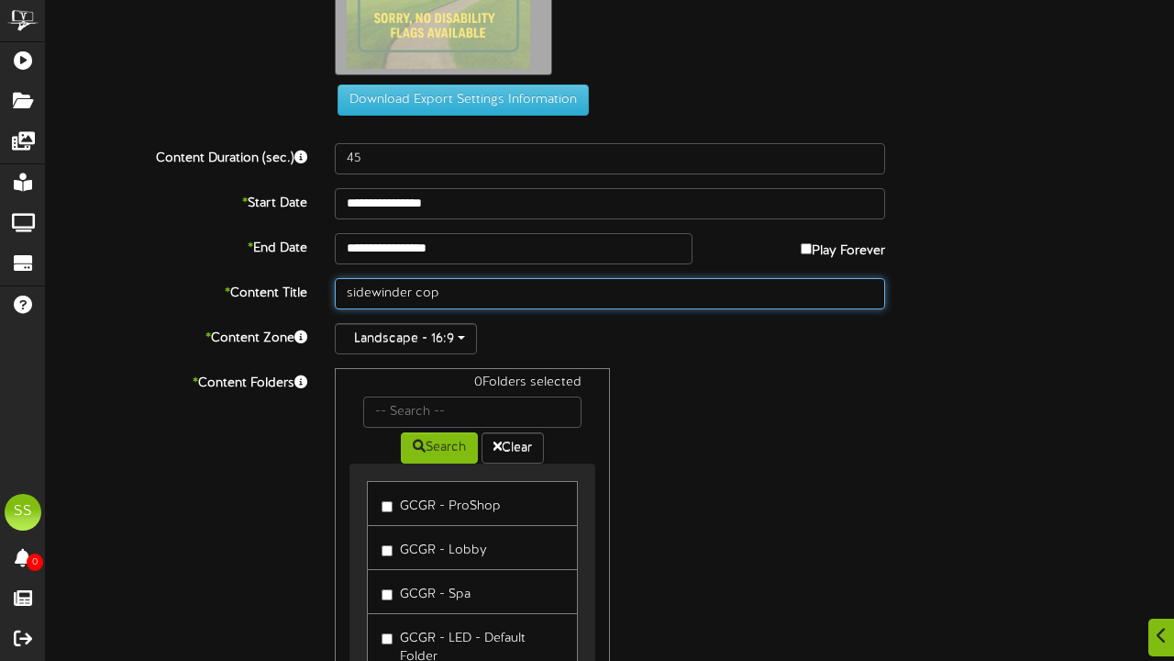
scroll to position [246, 0]
type input "sidewinder cop"
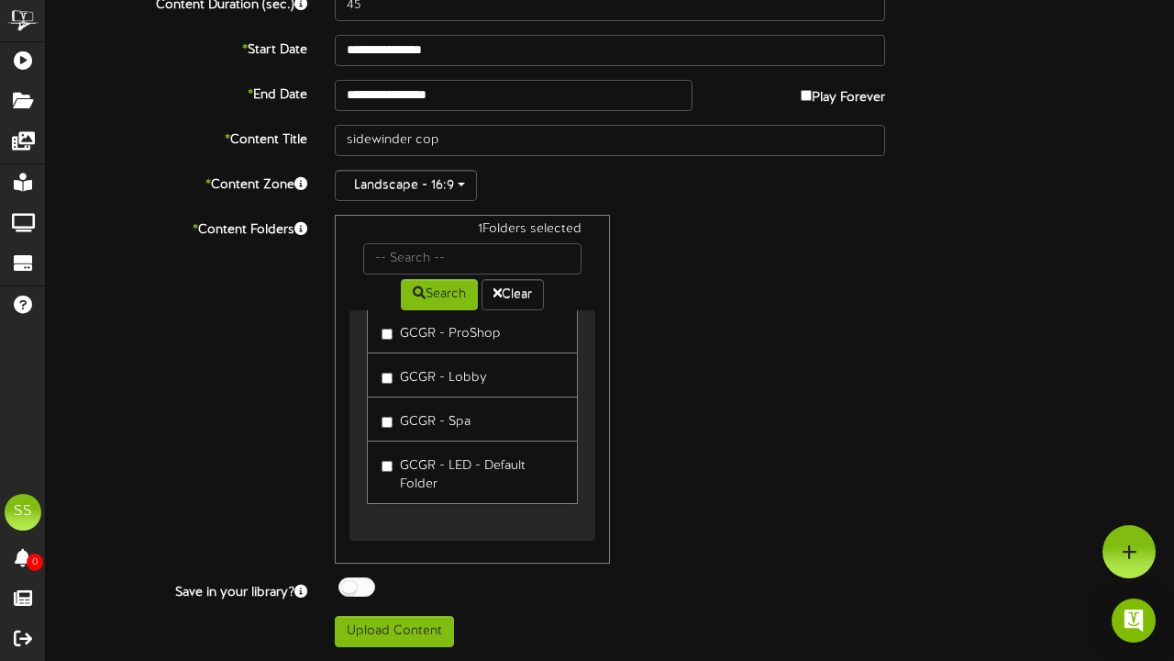
scroll to position [397, 0]
click at [375, 633] on button "Upload Content" at bounding box center [394, 631] width 119 height 31
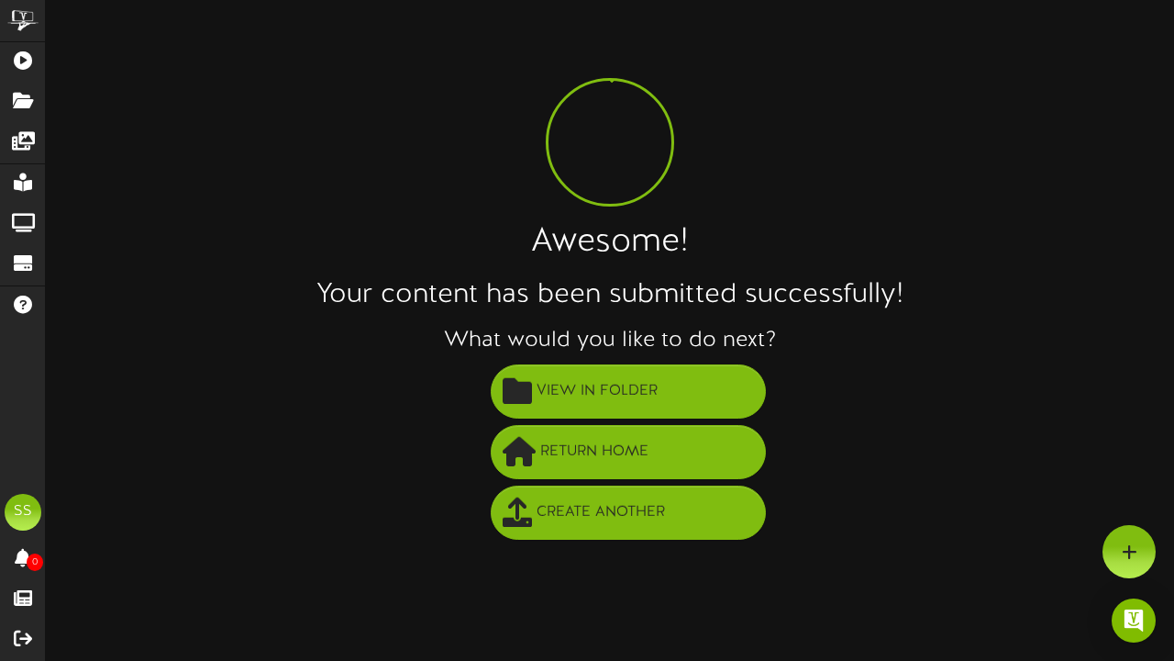
scroll to position [0, 0]
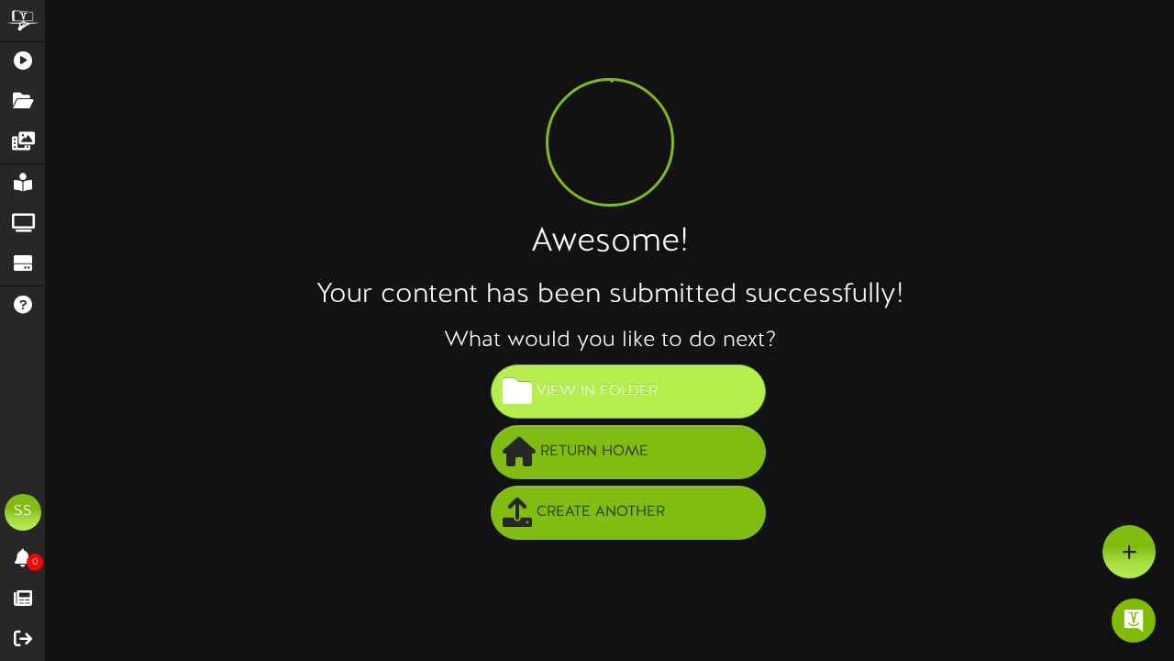
click at [605, 370] on button "View in Folder" at bounding box center [628, 391] width 275 height 54
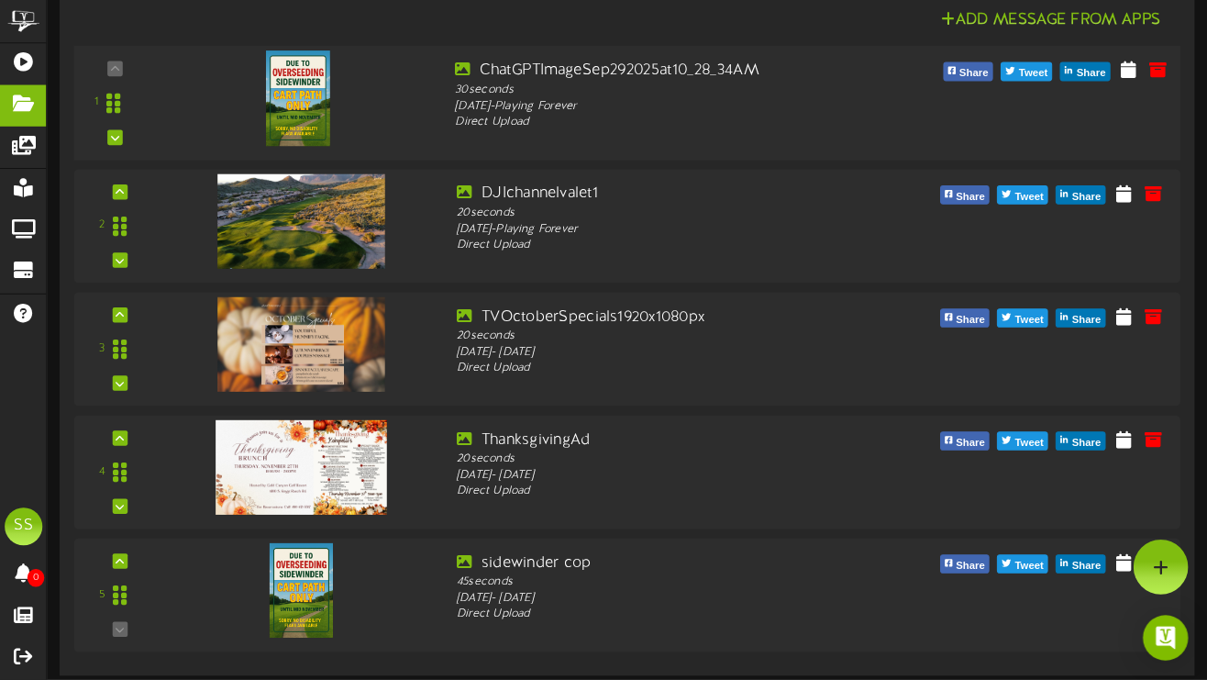
scroll to position [239, 0]
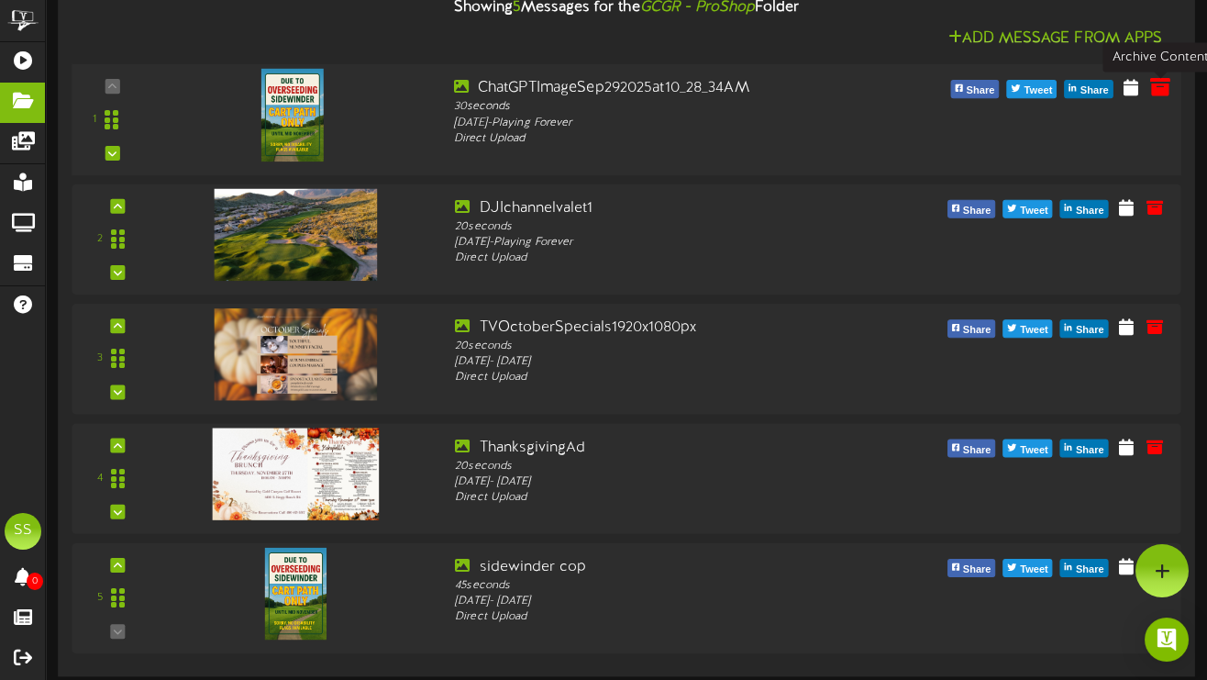
click at [1163, 92] on icon at bounding box center [1160, 86] width 20 height 20
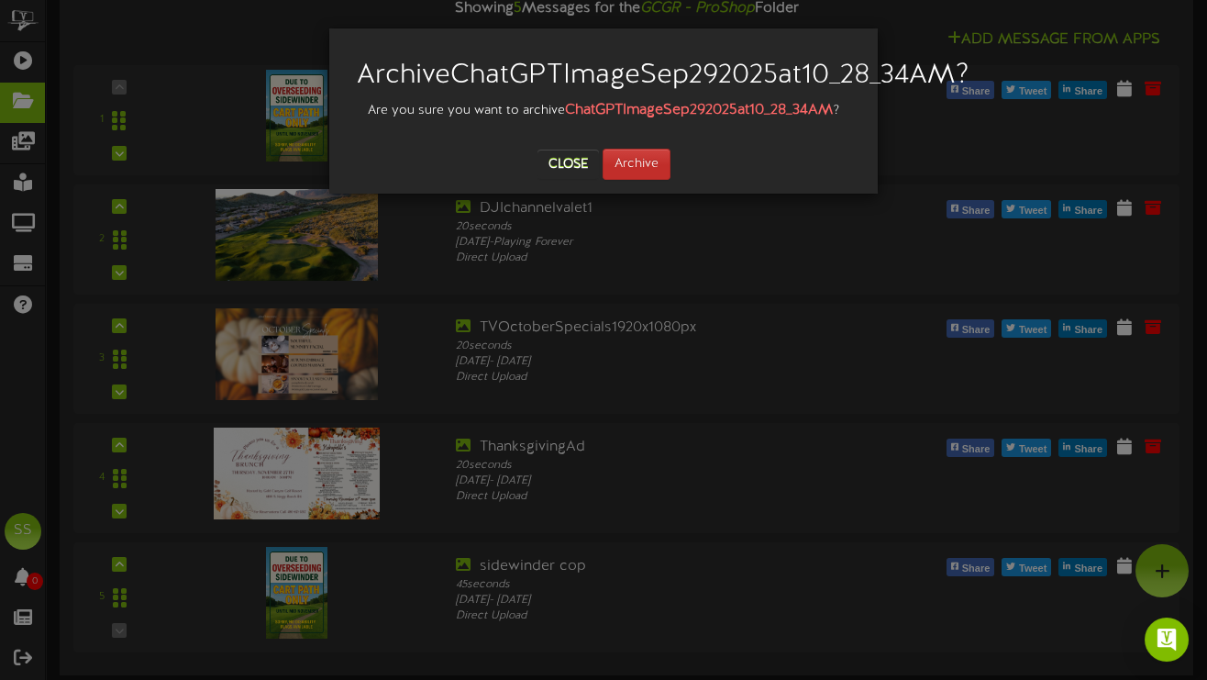
click at [639, 180] on button "Archive" at bounding box center [637, 164] width 68 height 31
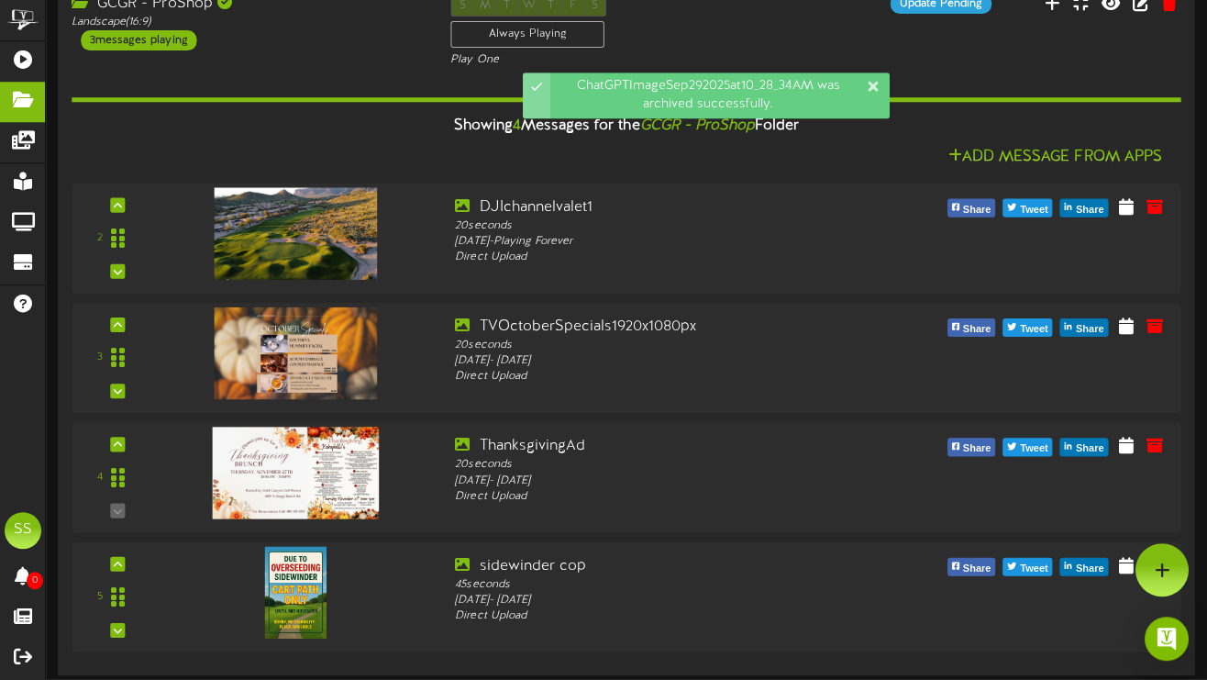
scroll to position [120, 0]
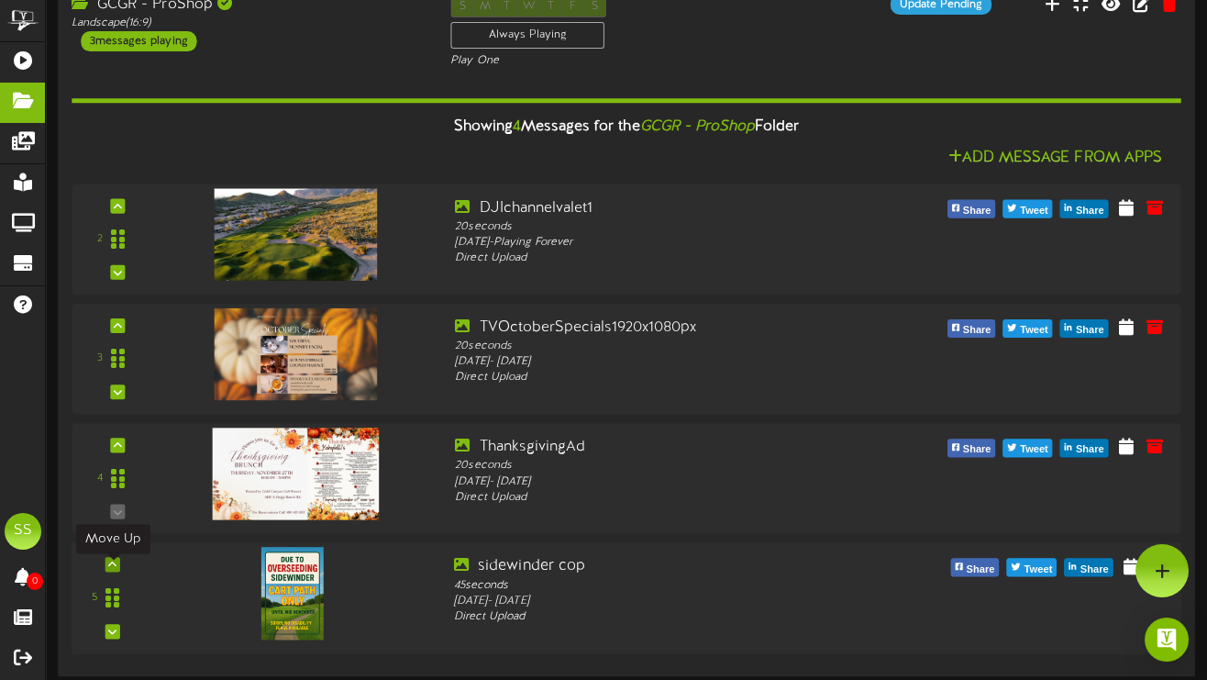
click at [119, 562] on div at bounding box center [113, 564] width 15 height 15
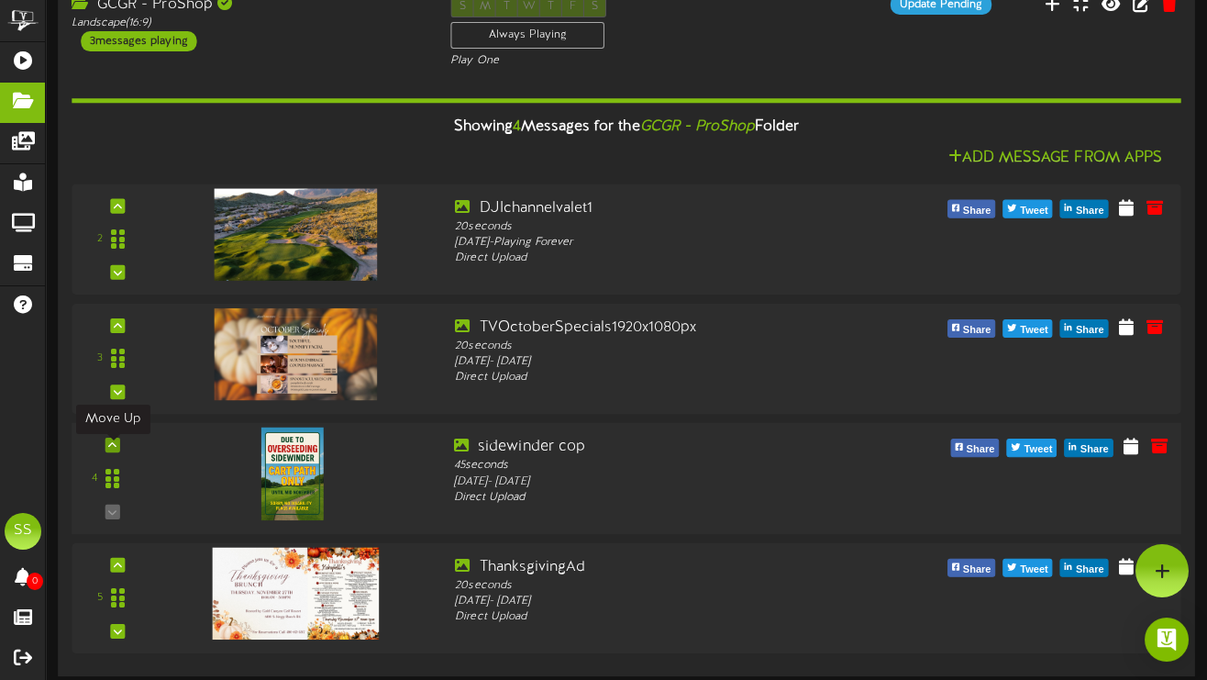
click at [112, 445] on icon at bounding box center [112, 444] width 8 height 9
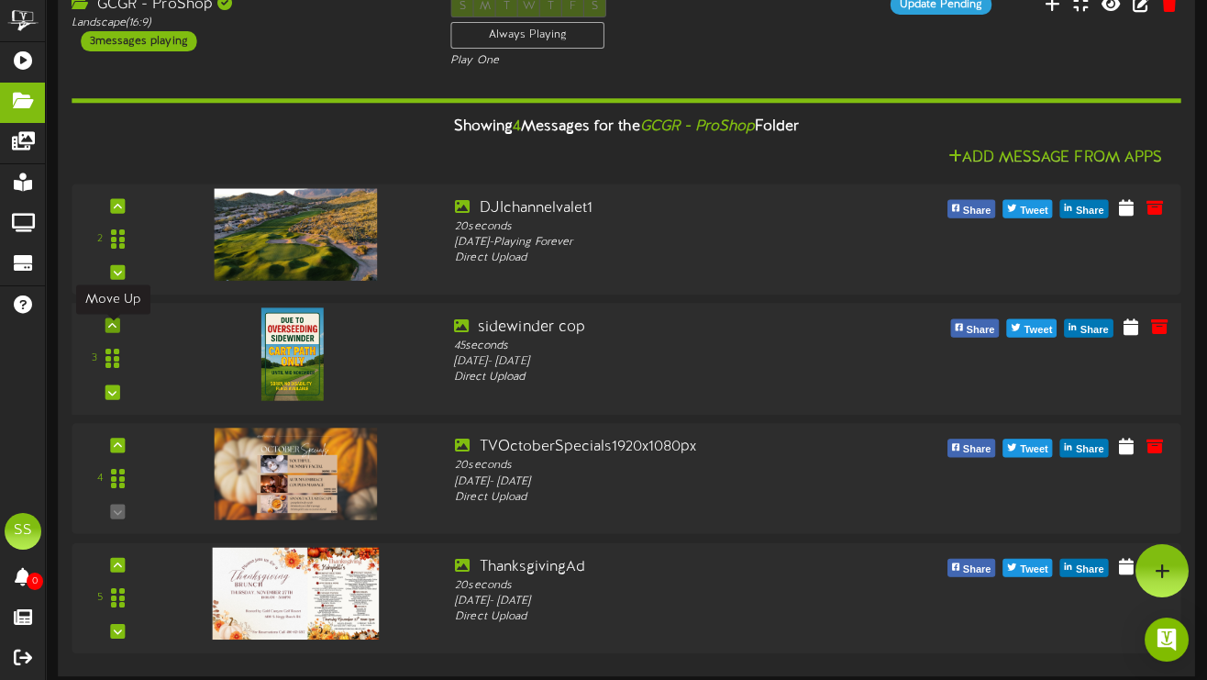
click at [112, 318] on div at bounding box center [113, 324] width 15 height 15
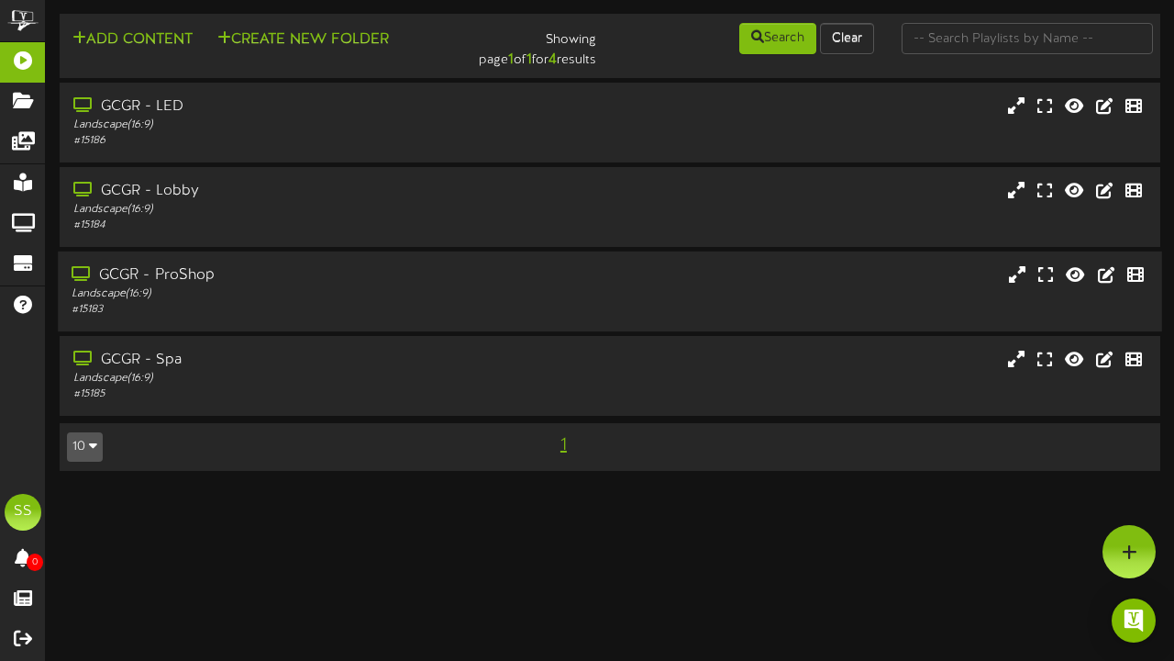
click at [225, 306] on div "# 15183" at bounding box center [288, 310] width 432 height 16
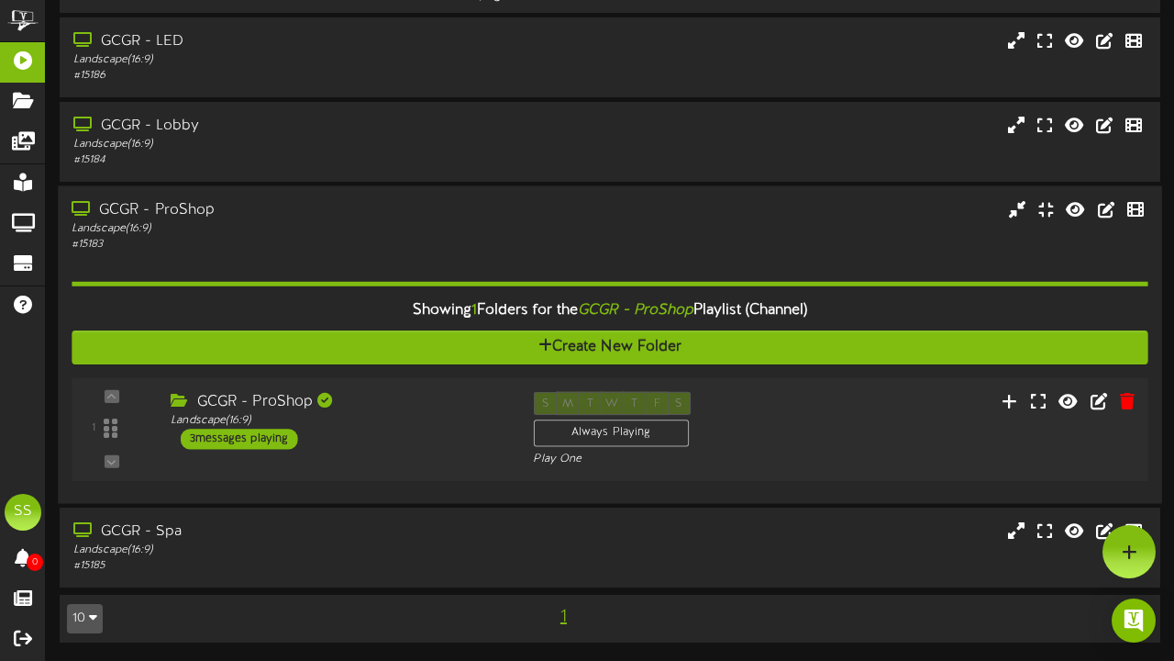
click at [397, 400] on div "1 ( 16:9" at bounding box center [609, 429] width 1087 height 75
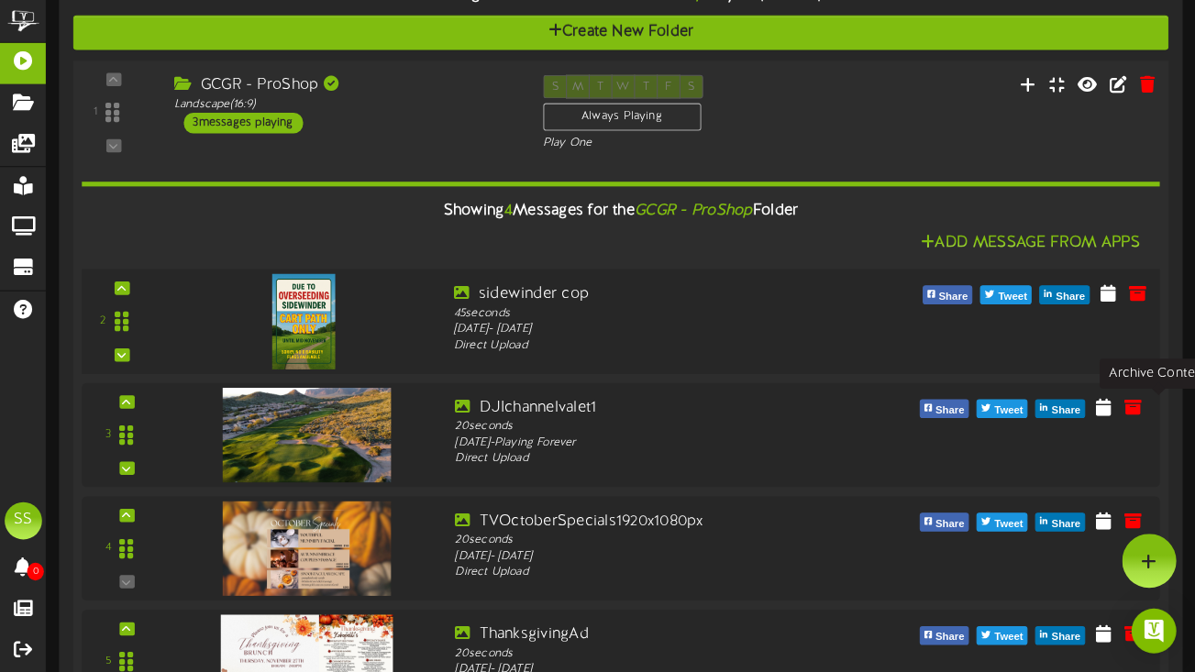
scroll to position [380, 0]
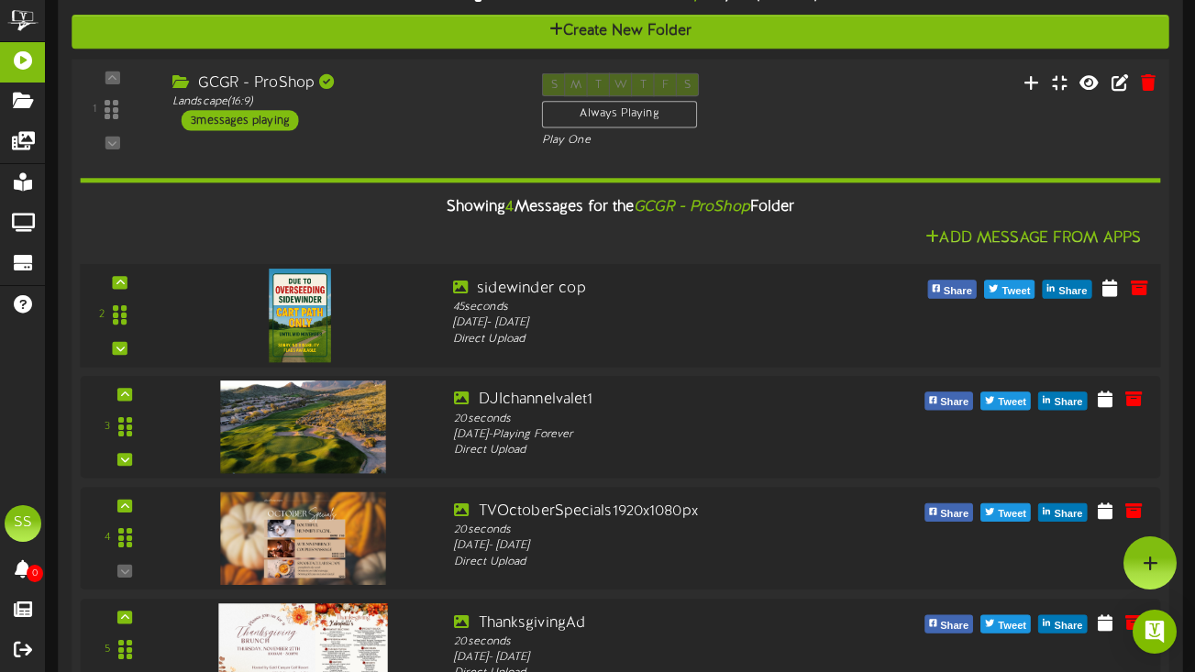
click at [1111, 303] on div "2" at bounding box center [621, 315] width 1092 height 75
click at [1116, 293] on icon at bounding box center [1110, 287] width 18 height 20
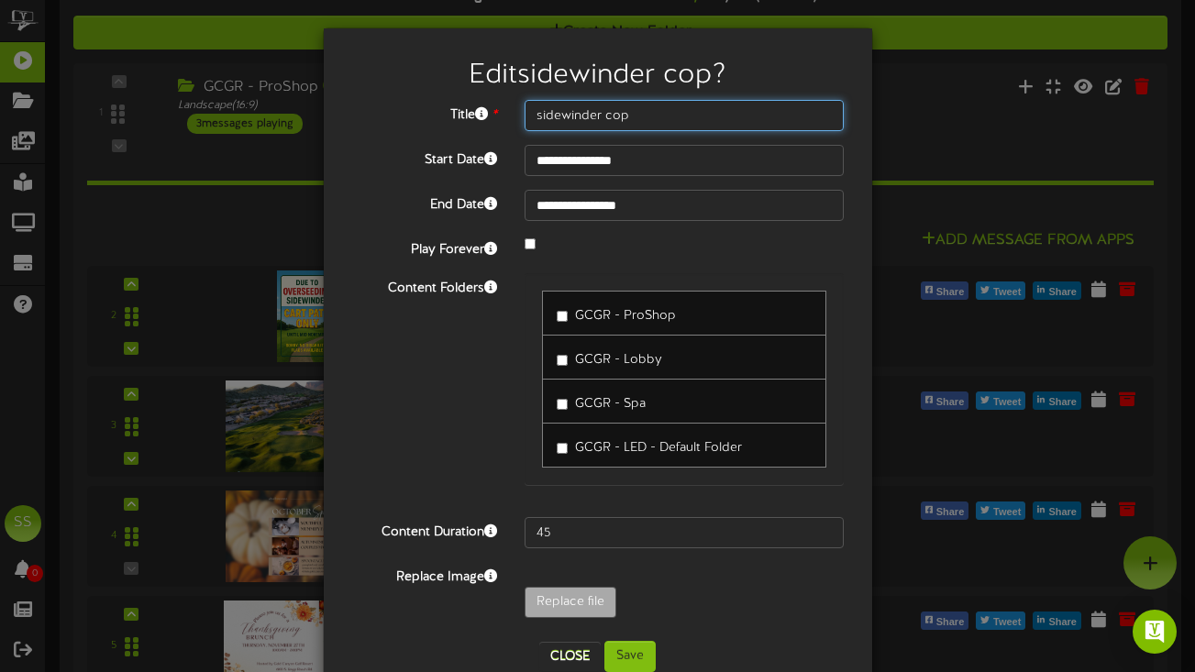
click at [642, 112] on input "sidewinder cop" at bounding box center [685, 115] width 320 height 31
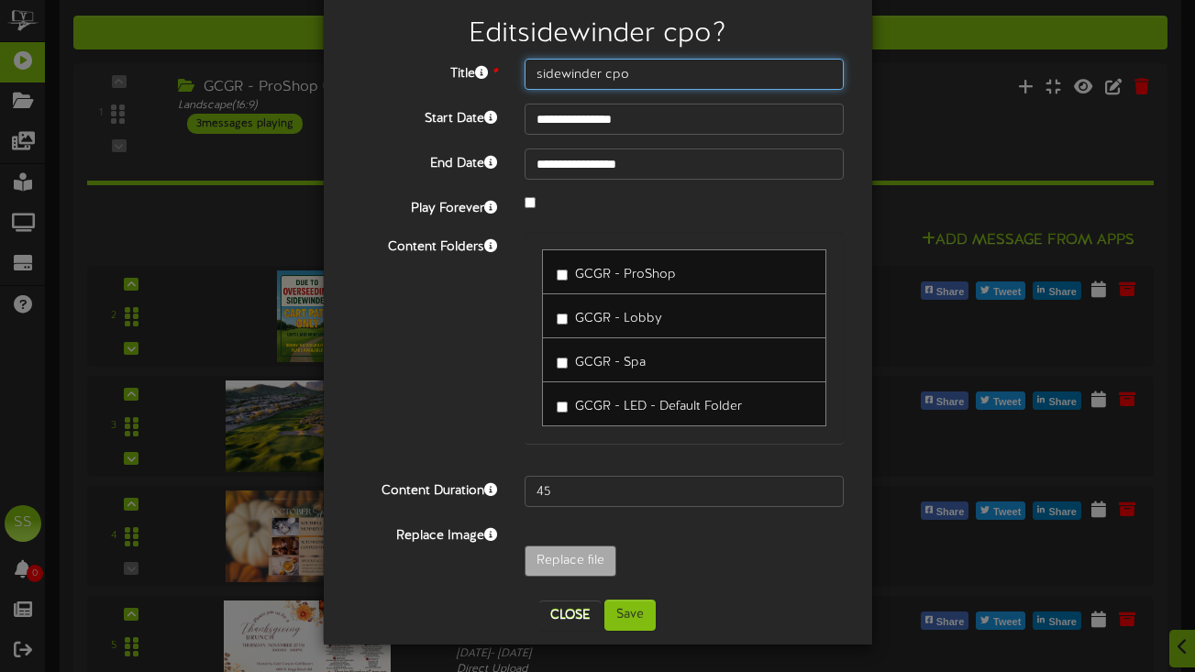
scroll to position [467, 0]
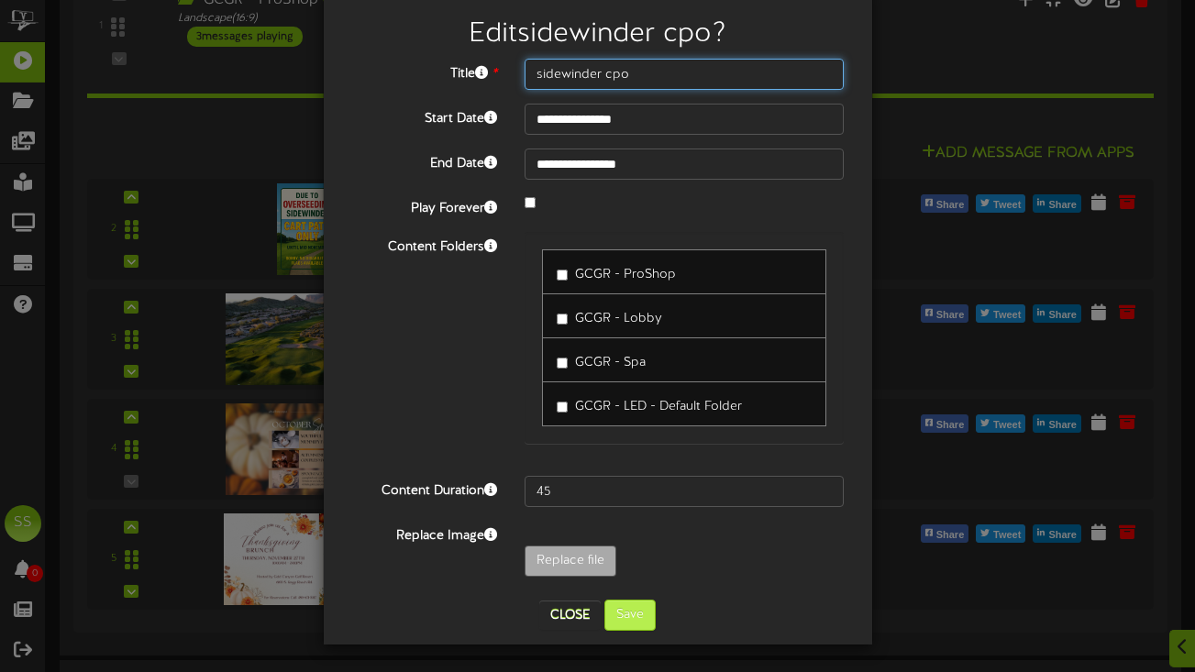
type input "sidewinder cpo"
click at [635, 611] on button "Save" at bounding box center [630, 615] width 51 height 31
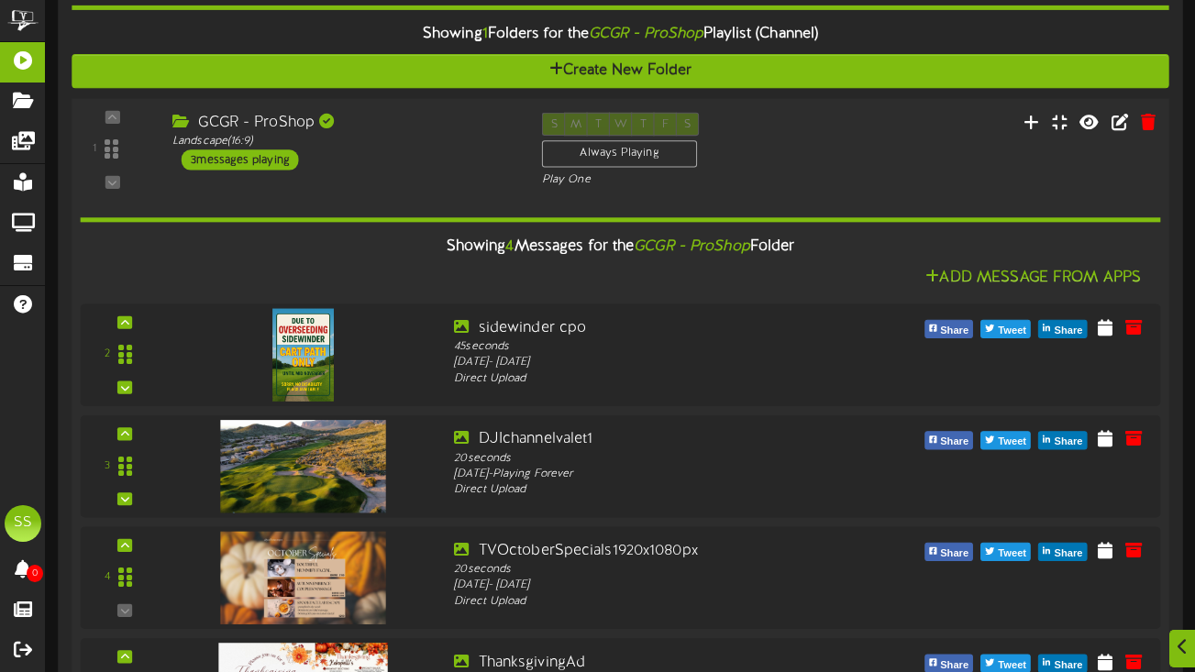
scroll to position [385, 0]
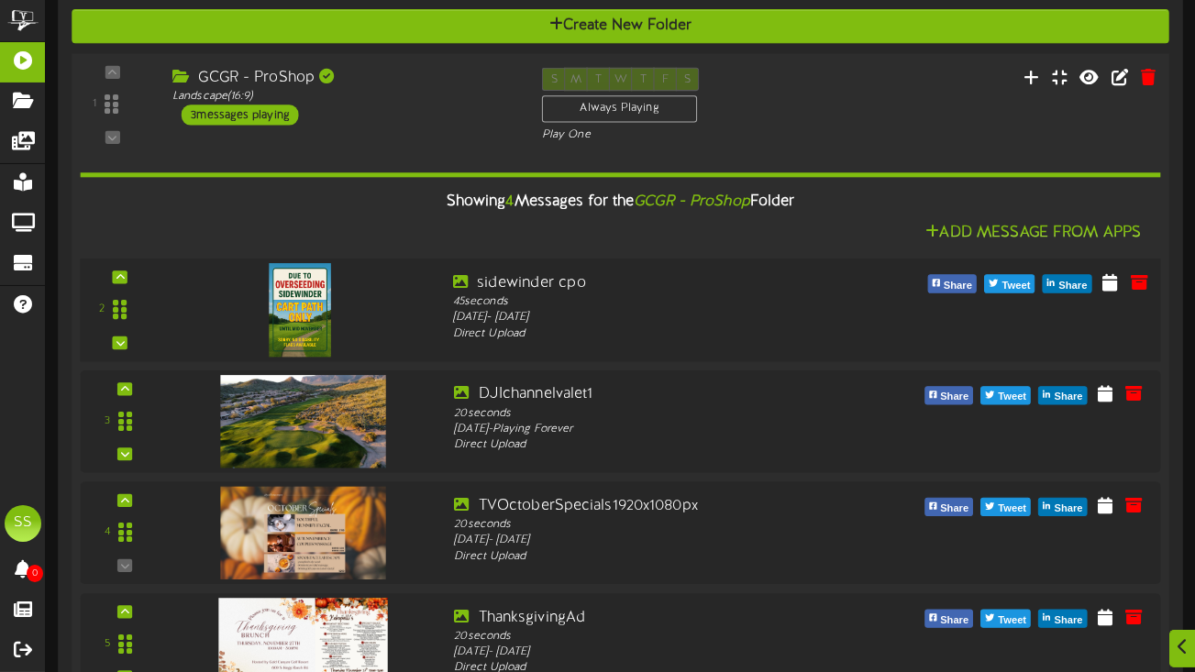
click at [374, 313] on div at bounding box center [298, 291] width 216 height 94
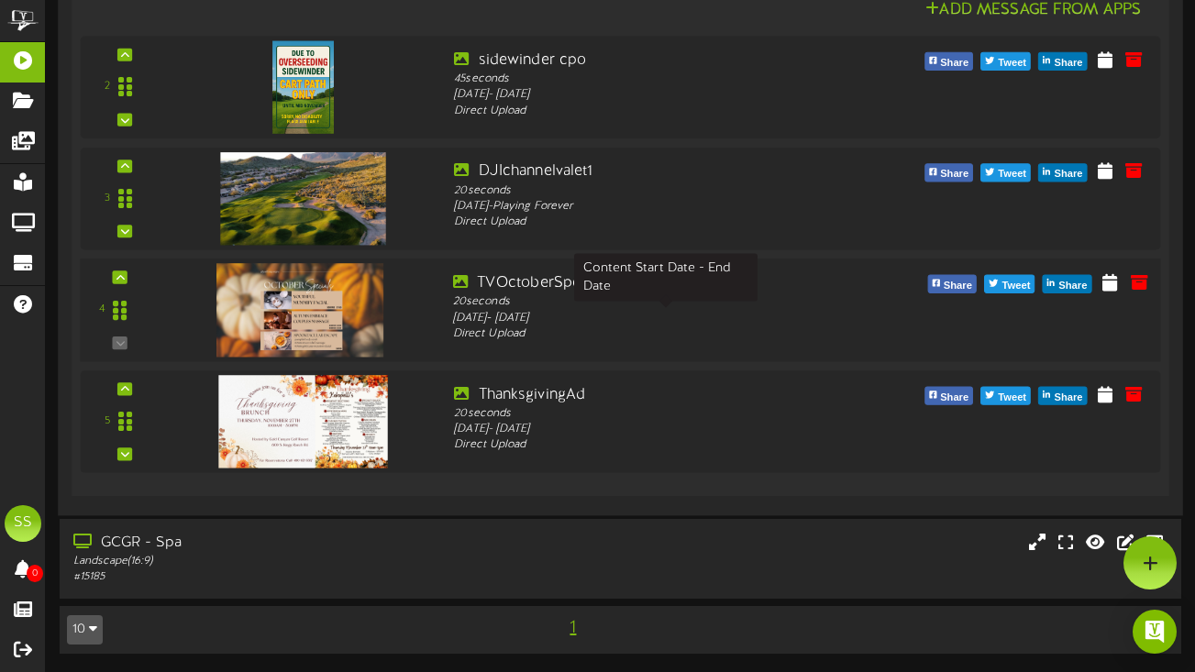
scroll to position [398, 0]
